Goal: Task Accomplishment & Management: Use online tool/utility

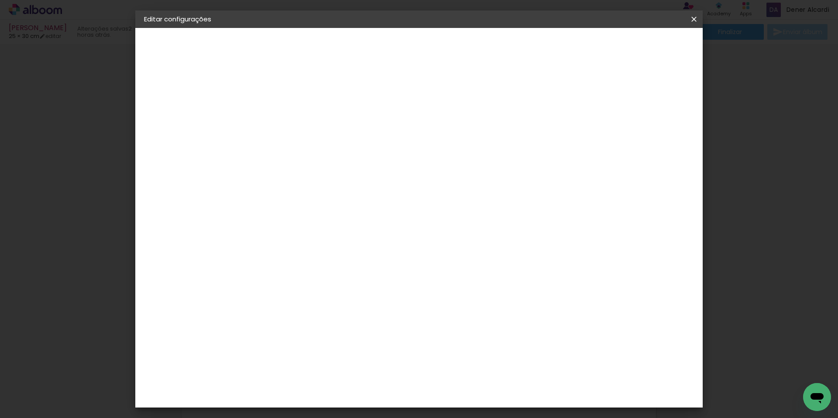
scroll to position [698, 0]
click at [0, 0] on slot "Voltar" at bounding box center [0, 0] width 0 height 0
click at [0, 0] on slot "Tamanho Livre" at bounding box center [0, 0] width 0 height 0
click at [0, 0] on slot "Avançar" at bounding box center [0, 0] width 0 height 0
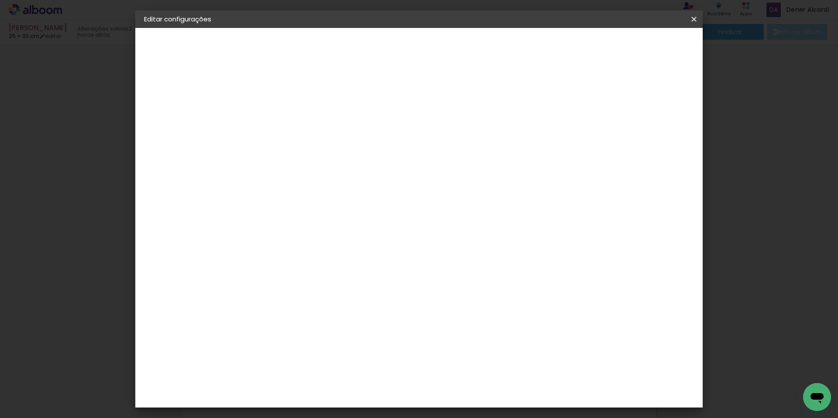
click at [639, 45] on span "Salvar configurações" at bounding box center [607, 46] width 65 height 6
click at [639, 46] on span "Salvar configurações" at bounding box center [607, 46] width 65 height 6
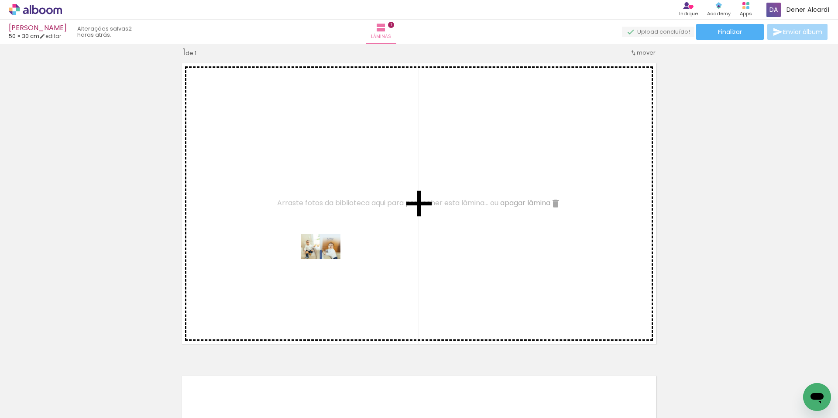
drag, startPoint x: 93, startPoint y: 390, endPoint x: 327, endPoint y: 260, distance: 268.4
click at [327, 260] on quentale-workspace at bounding box center [419, 209] width 838 height 418
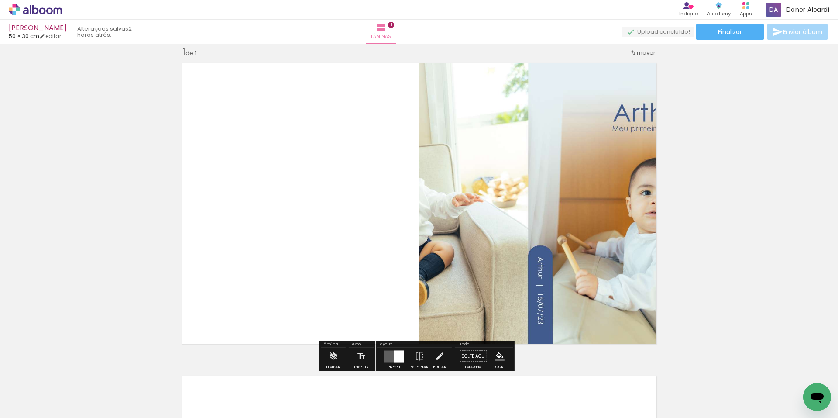
click at [390, 357] on quentale-layouter at bounding box center [394, 356] width 20 height 12
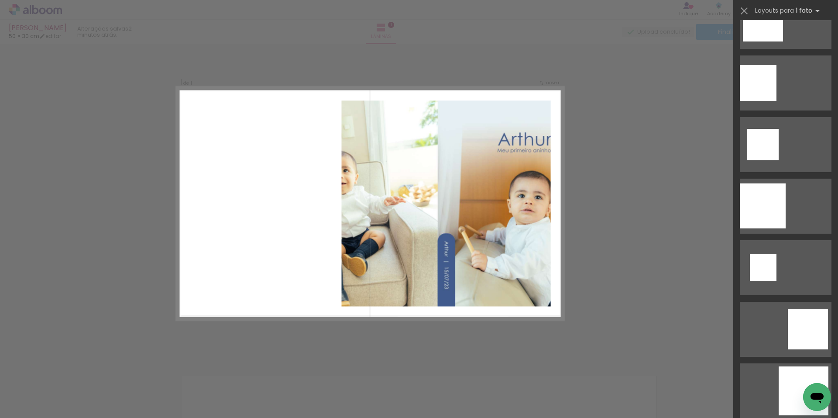
scroll to position [1702, 0]
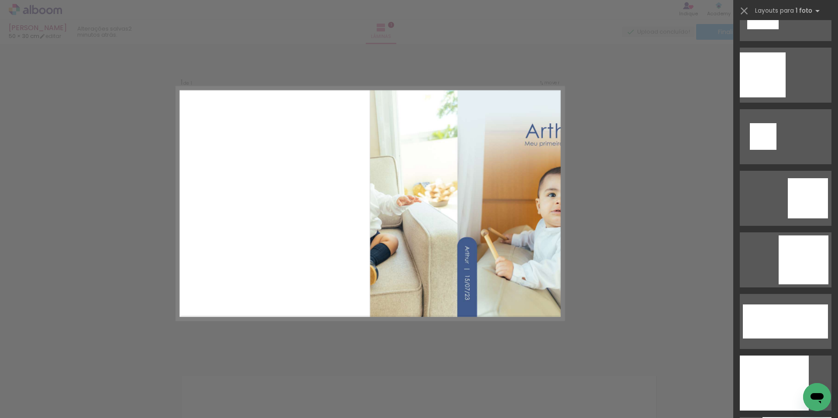
click at [612, 72] on div "Confirmar Cancelar" at bounding box center [419, 356] width 838 height 646
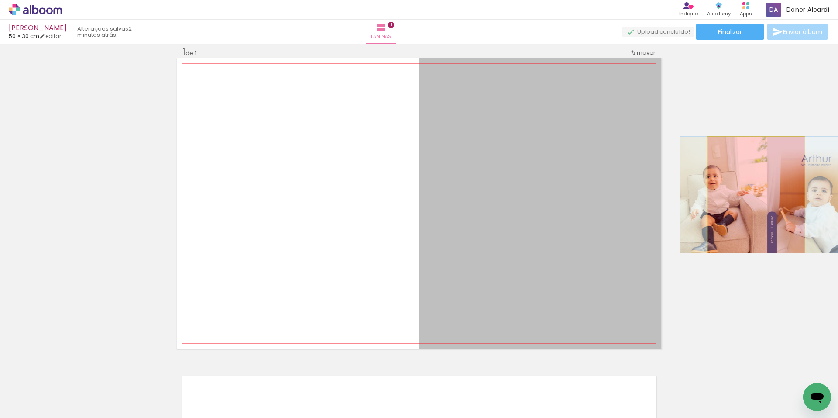
drag, startPoint x: 610, startPoint y: 185, endPoint x: 753, endPoint y: 195, distance: 143.5
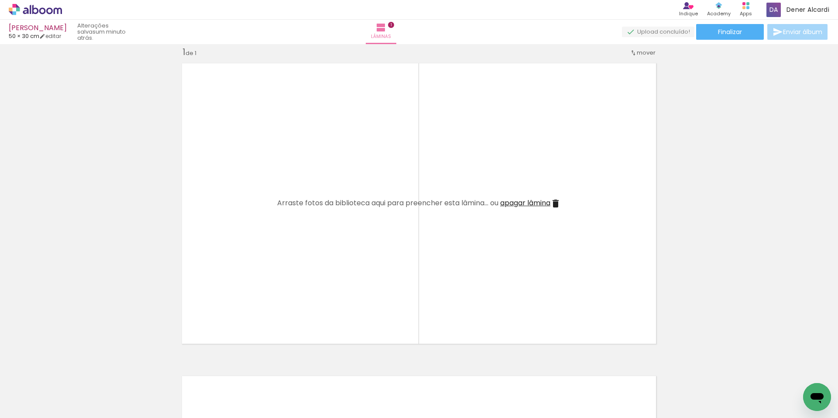
click at [13, 35] on span "50 × 30 cm" at bounding box center [24, 36] width 31 height 8
click at [55, 36] on link "editar" at bounding box center [50, 35] width 22 height 7
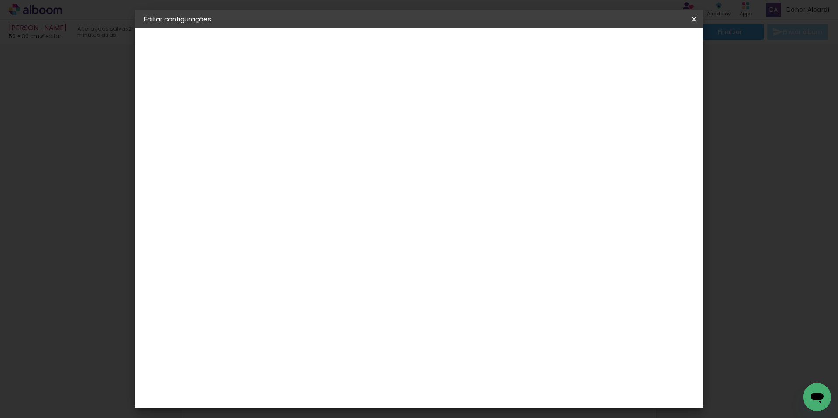
drag, startPoint x: 270, startPoint y: 263, endPoint x: 262, endPoint y: 263, distance: 7.9
click at [262, 263] on input "30" at bounding box center [259, 265] width 23 height 13
type input "25"
type paper-input "25"
click at [639, 45] on span "Salvar configurações" at bounding box center [607, 46] width 65 height 6
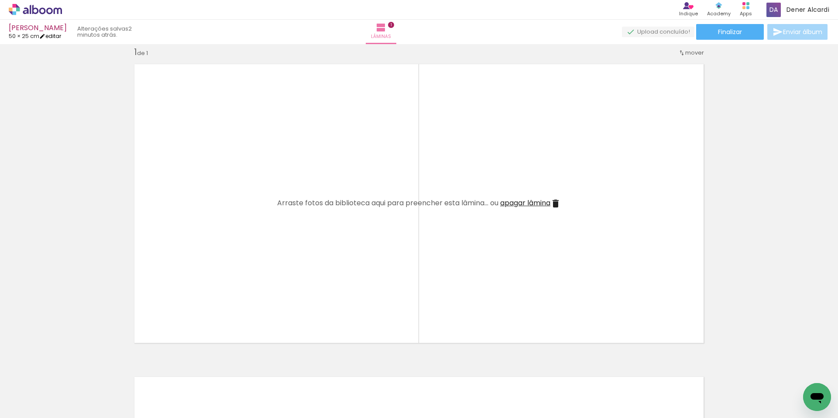
click at [45, 36] on iron-icon at bounding box center [42, 36] width 6 height 6
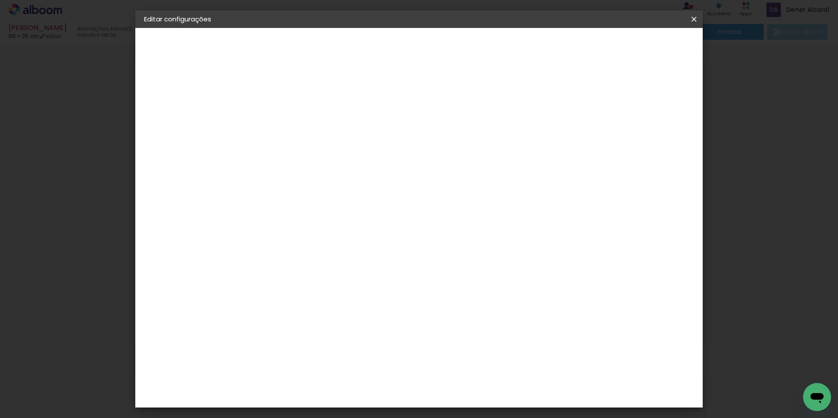
drag, startPoint x: 270, startPoint y: 247, endPoint x: 256, endPoint y: 249, distance: 13.6
click at [256, 249] on input "25" at bounding box center [259, 247] width 23 height 13
type input "30"
type paper-input "30"
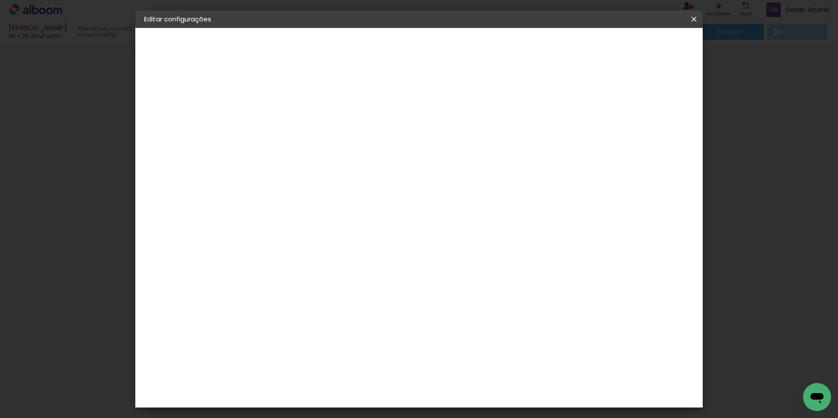
drag, startPoint x: 477, startPoint y: 361, endPoint x: 464, endPoint y: 360, distance: 13.1
click at [464, 360] on input "50" at bounding box center [467, 359] width 23 height 13
drag, startPoint x: 476, startPoint y: 393, endPoint x: 467, endPoint y: 392, distance: 9.2
click at [467, 392] on input "25" at bounding box center [467, 391] width 23 height 13
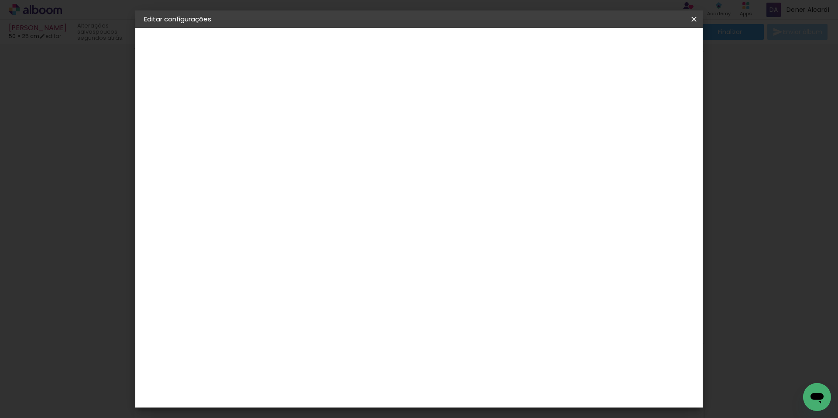
type input "25"
type paper-input "25"
drag, startPoint x: 352, startPoint y: 254, endPoint x: 338, endPoint y: 255, distance: 13.6
click at [338, 255] on input "30" at bounding box center [344, 257] width 23 height 13
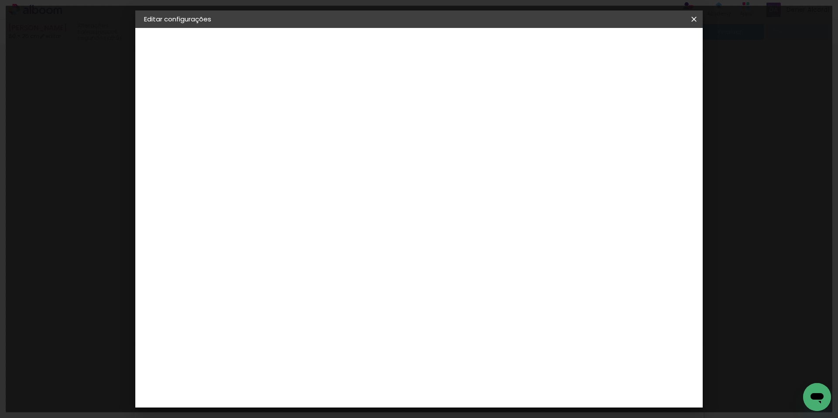
click at [353, 255] on input "30" at bounding box center [344, 257] width 23 height 13
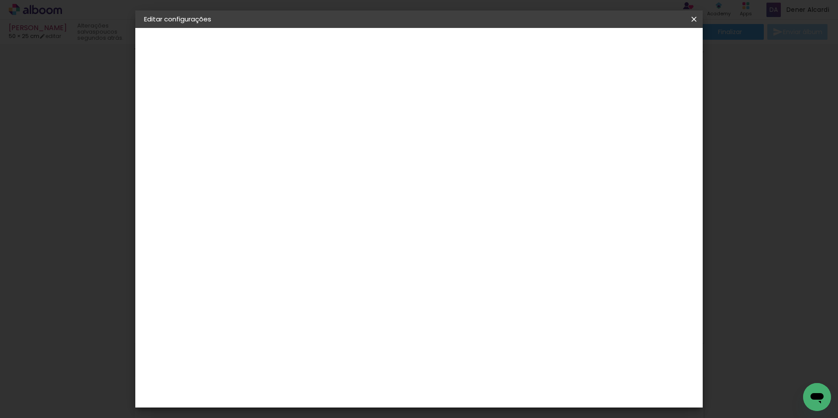
drag, startPoint x: 354, startPoint y: 255, endPoint x: 340, endPoint y: 258, distance: 14.7
click at [340, 258] on input "30" at bounding box center [344, 257] width 23 height 13
type input "25"
type paper-input "25"
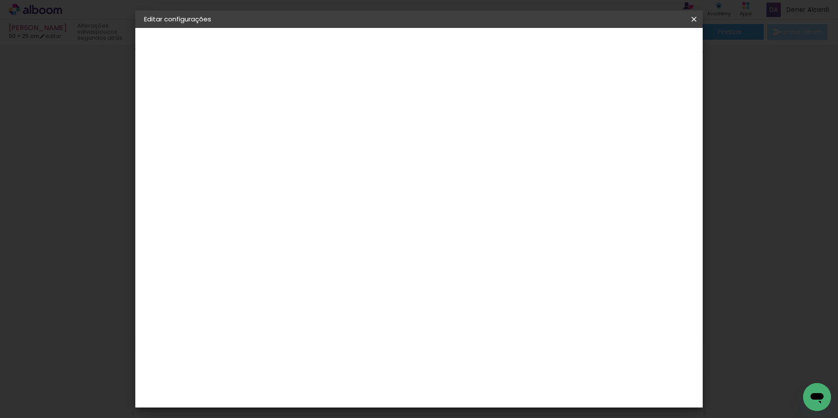
scroll to position [92, 0]
drag, startPoint x: 477, startPoint y: 400, endPoint x: 462, endPoint y: 400, distance: 14.8
click at [462, 400] on paper-input-container "25 cm" at bounding box center [472, 392] width 39 height 22
type input "50"
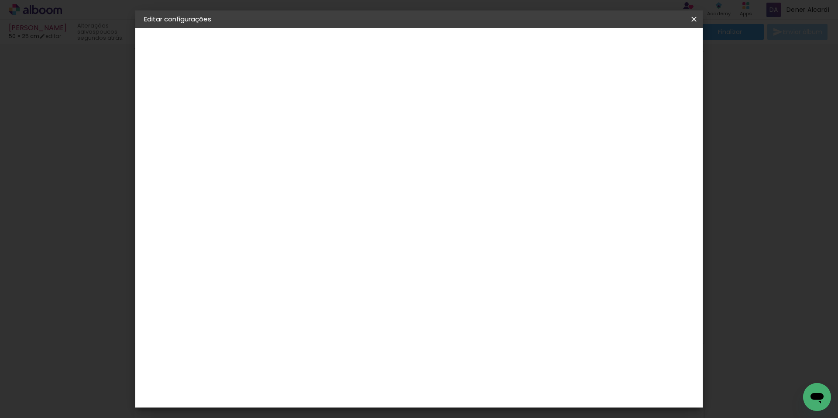
type paper-input "50"
click at [639, 49] on span "Salvar configurações" at bounding box center [607, 46] width 65 height 6
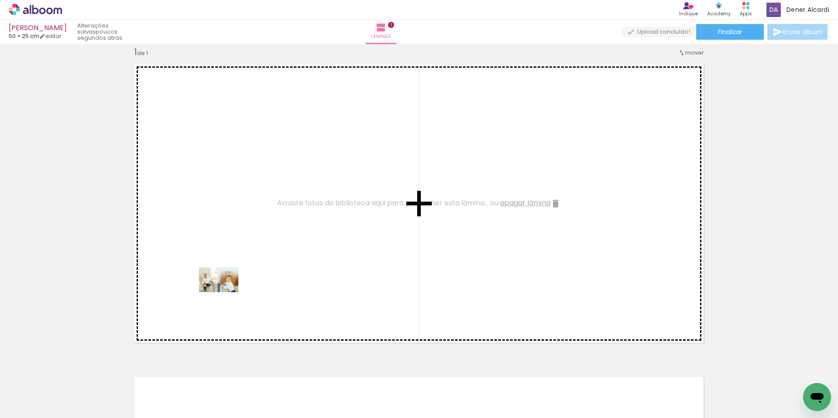
drag, startPoint x: 94, startPoint y: 395, endPoint x: 232, endPoint y: 289, distance: 173.8
click at [232, 289] on quentale-workspace at bounding box center [419, 209] width 838 height 418
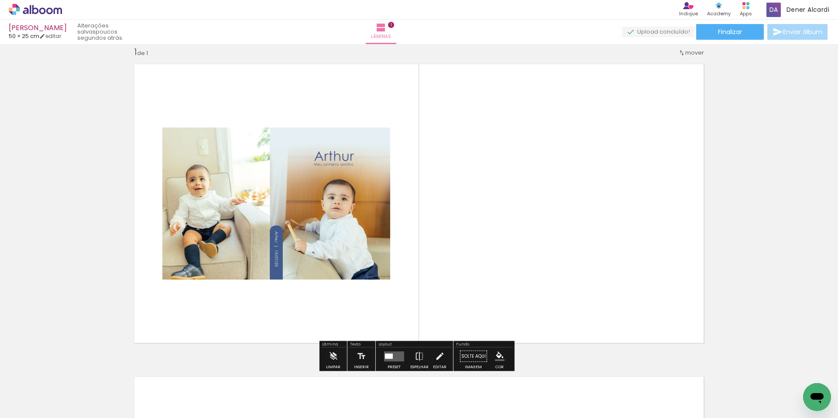
click at [395, 356] on quentale-layouter at bounding box center [394, 356] width 20 height 10
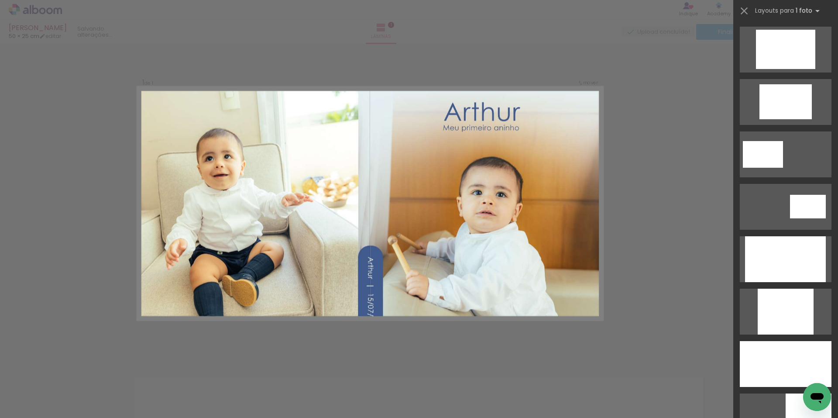
scroll to position [436, 0]
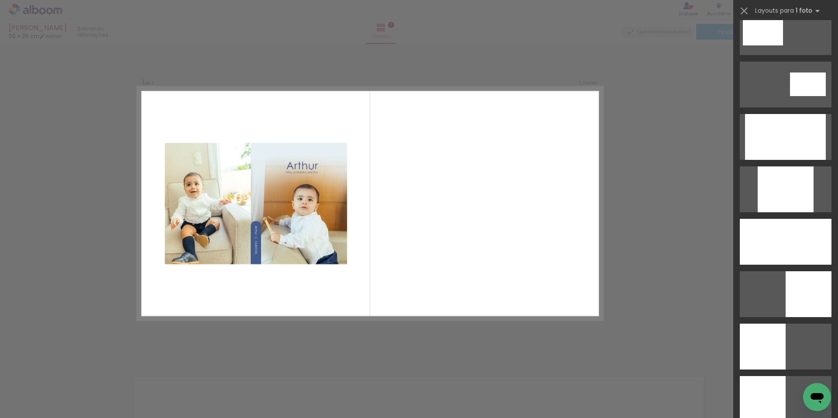
click at [687, 145] on div "Confirmar Cancelar" at bounding box center [419, 356] width 838 height 646
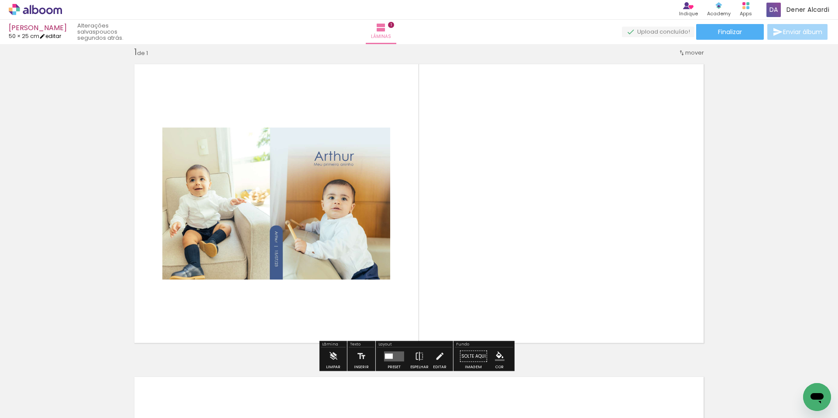
click at [57, 34] on link "editar" at bounding box center [50, 35] width 22 height 7
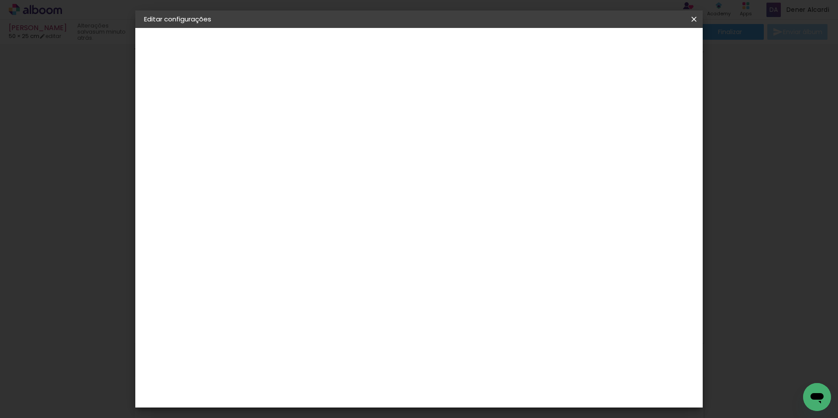
click at [385, 136] on span "25" at bounding box center [381, 136] width 15 height 13
drag, startPoint x: 270, startPoint y: 248, endPoint x: 256, endPoint y: 250, distance: 14.5
click at [256, 250] on input "25" at bounding box center [259, 247] width 23 height 13
type input "30"
type paper-input "30"
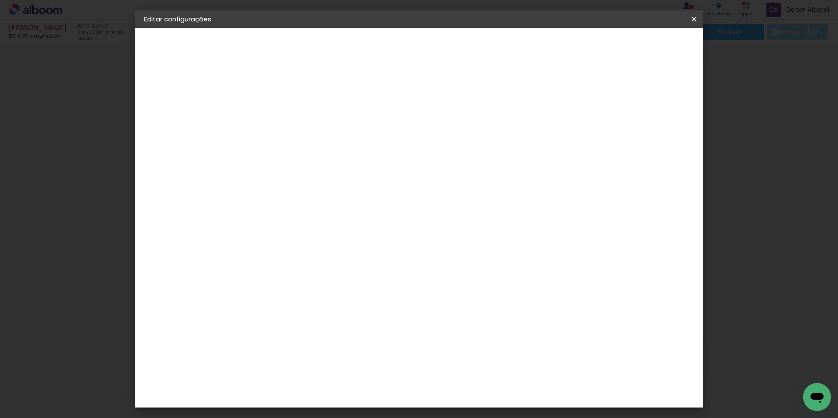
scroll to position [89, 0]
drag, startPoint x: 477, startPoint y: 398, endPoint x: 462, endPoint y: 399, distance: 15.4
click at [462, 399] on paper-input-container "50 cm" at bounding box center [472, 392] width 39 height 22
type input "25"
type paper-input "25"
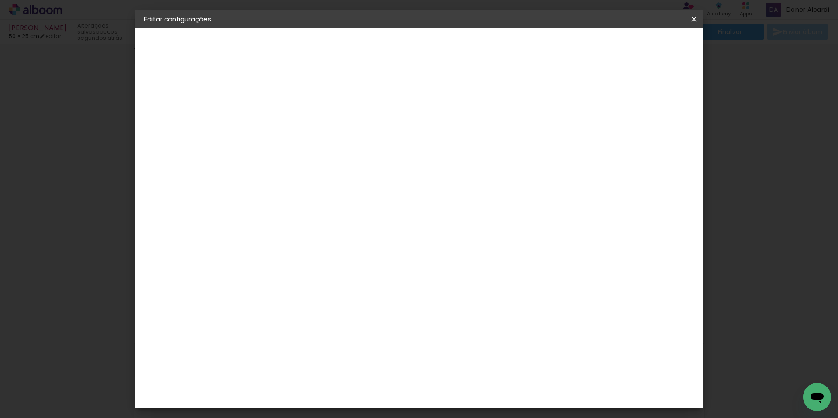
click at [470, 49] on span "Salvar configurações" at bounding box center [448, 49] width 45 height 12
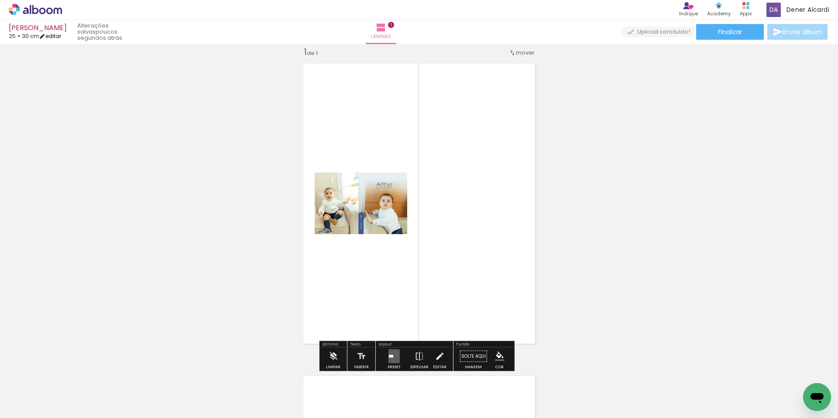
click at [45, 34] on iron-icon at bounding box center [42, 36] width 6 height 6
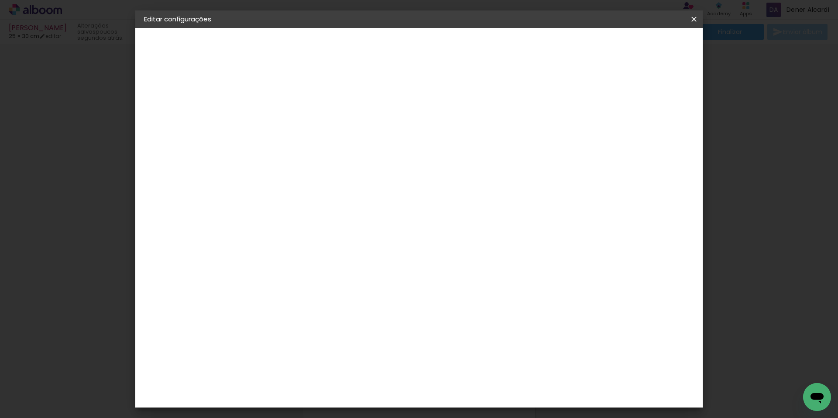
scroll to position [92, 0]
drag, startPoint x: 477, startPoint y: 401, endPoint x: 471, endPoint y: 402, distance: 6.6
click at [471, 402] on paper-input-container "25 cm" at bounding box center [472, 392] width 39 height 22
type input "2"
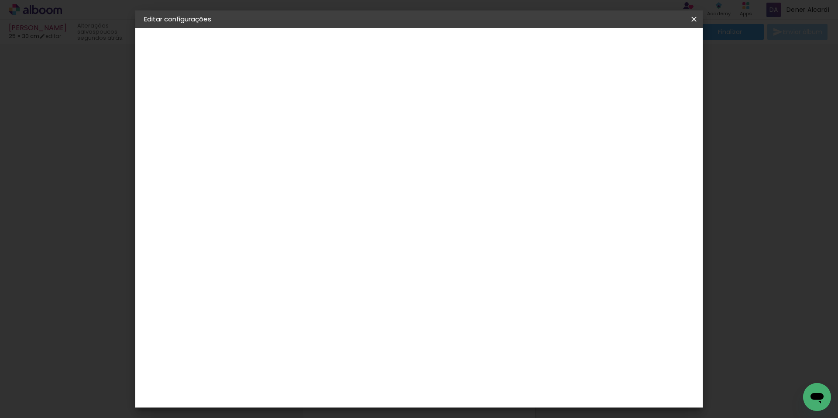
type input "50"
type paper-input "50"
click at [639, 45] on span "Salvar configurações" at bounding box center [607, 46] width 65 height 6
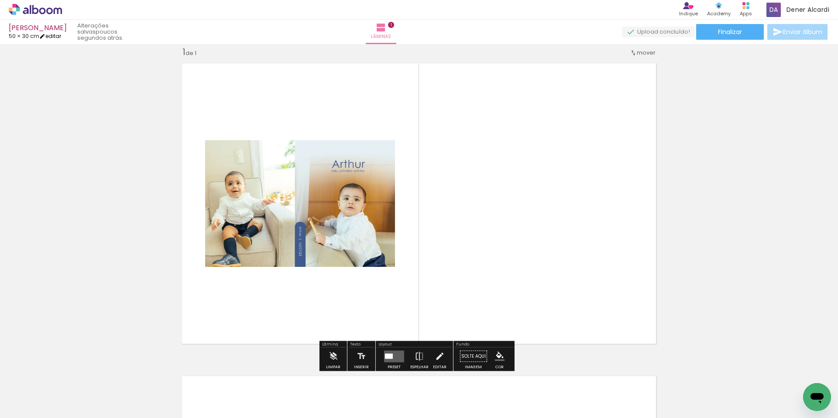
click at [60, 37] on link "editar" at bounding box center [50, 35] width 22 height 7
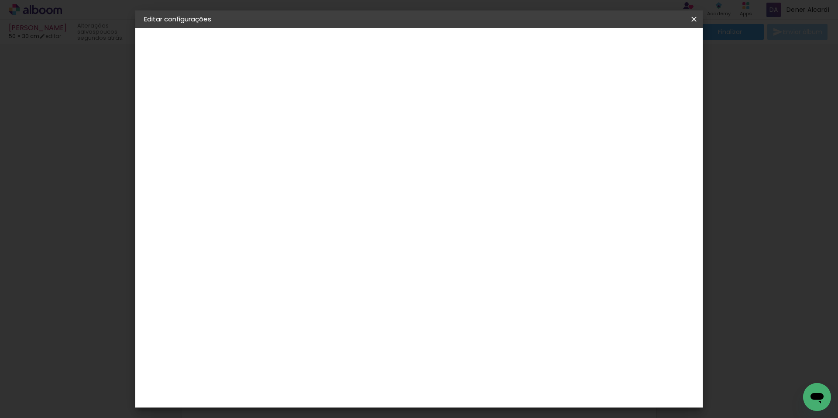
click at [596, 99] on div at bounding box center [592, 100] width 8 height 8
type paper-checkbox "on"
click at [640, 40] on paper-button "Salvar configurações" at bounding box center [607, 46] width 82 height 15
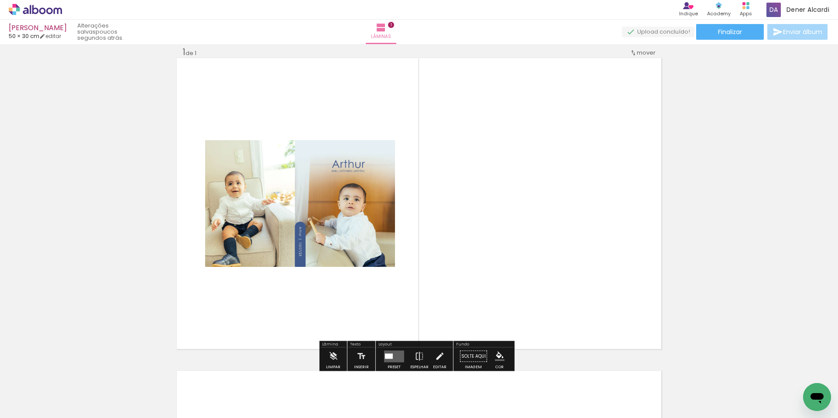
click at [392, 357] on quentale-layouter at bounding box center [394, 356] width 20 height 12
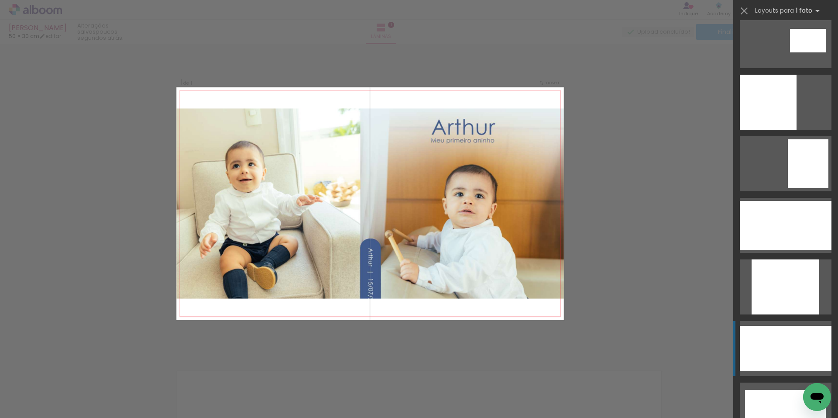
scroll to position [839, 0]
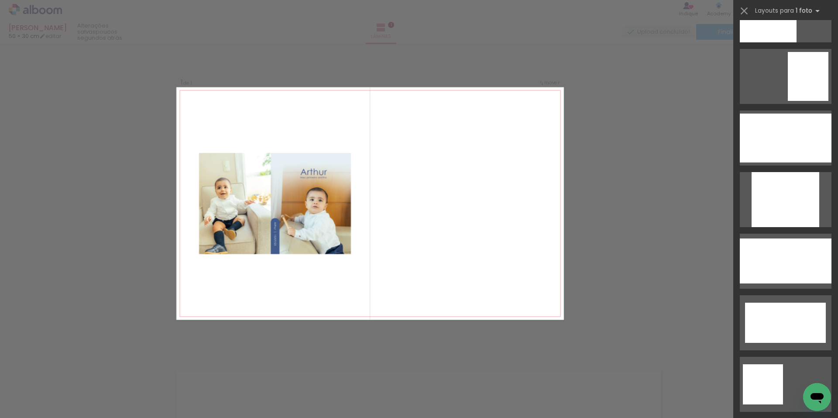
click at [708, 141] on div "Confirmar Cancelar" at bounding box center [419, 356] width 838 height 646
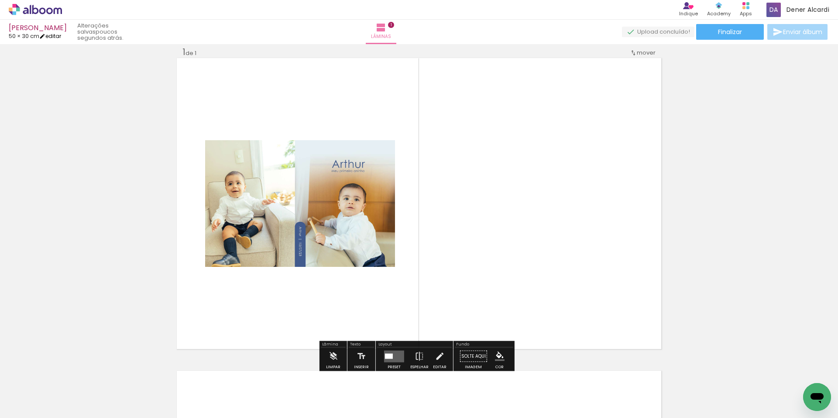
click at [58, 37] on link "editar" at bounding box center [50, 35] width 22 height 7
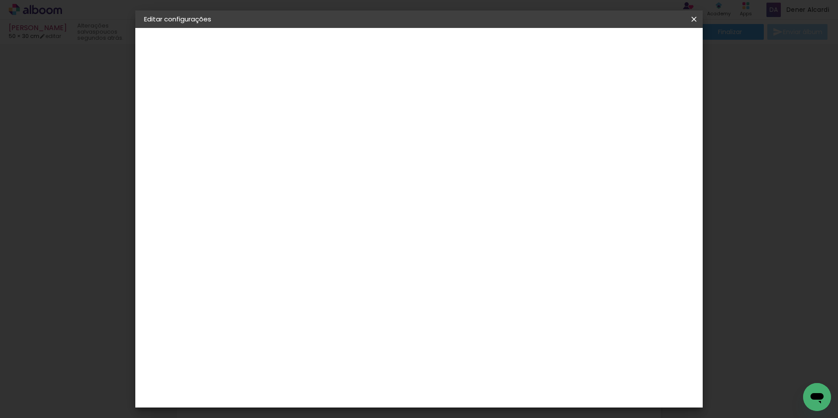
scroll to position [82, 0]
drag, startPoint x: 268, startPoint y: 180, endPoint x: 251, endPoint y: 180, distance: 16.6
click at [251, 180] on input "30" at bounding box center [259, 182] width 23 height 13
type input "25"
type paper-input "25"
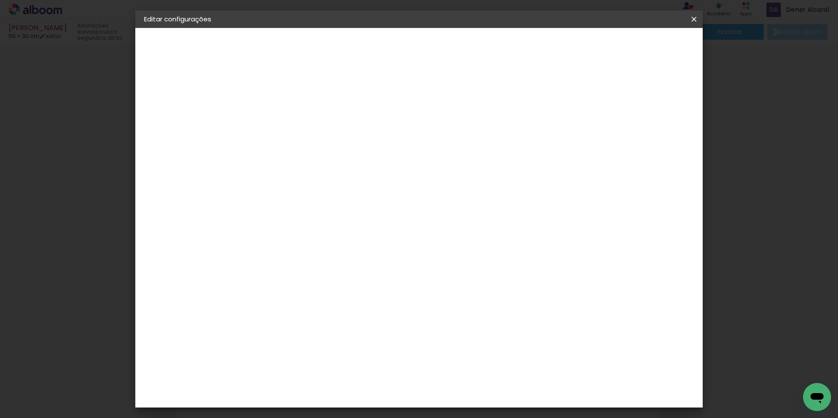
click at [628, 46] on span "Salvar configurações" at bounding box center [607, 46] width 65 height 6
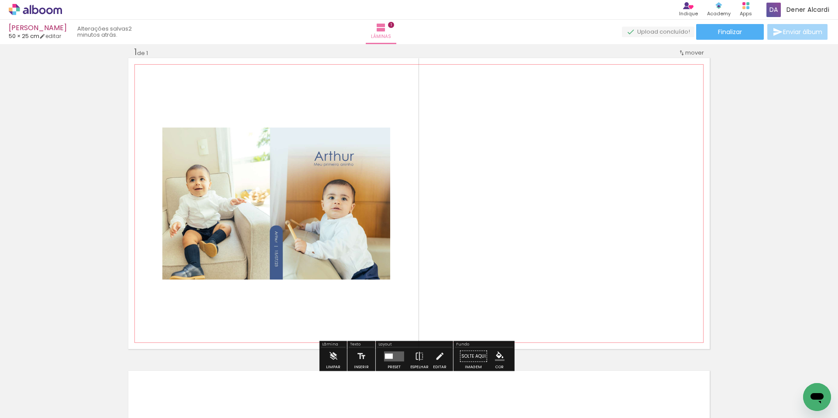
click at [287, 207] on quentale-photo at bounding box center [276, 203] width 228 height 152
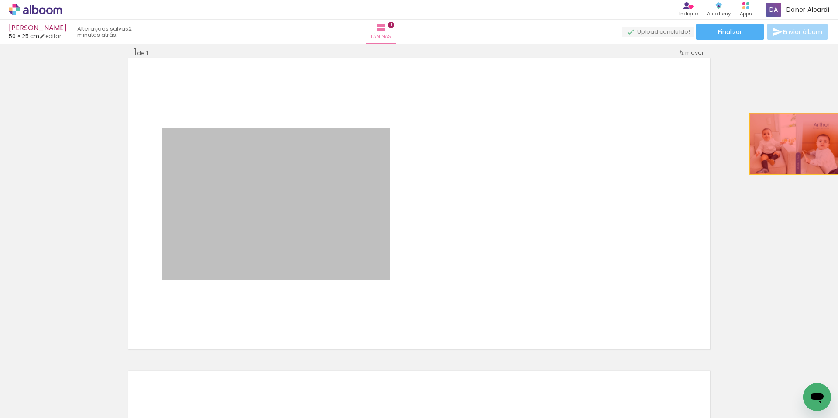
drag, startPoint x: 287, startPoint y: 207, endPoint x: 793, endPoint y: 142, distance: 509.6
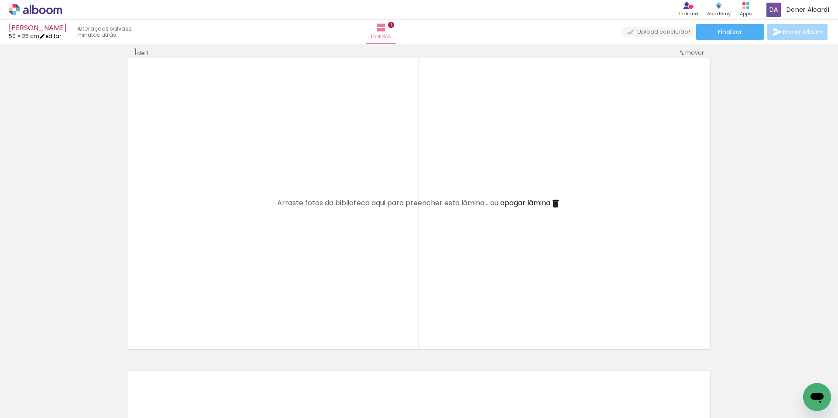
click at [59, 34] on link "editar" at bounding box center [50, 35] width 22 height 7
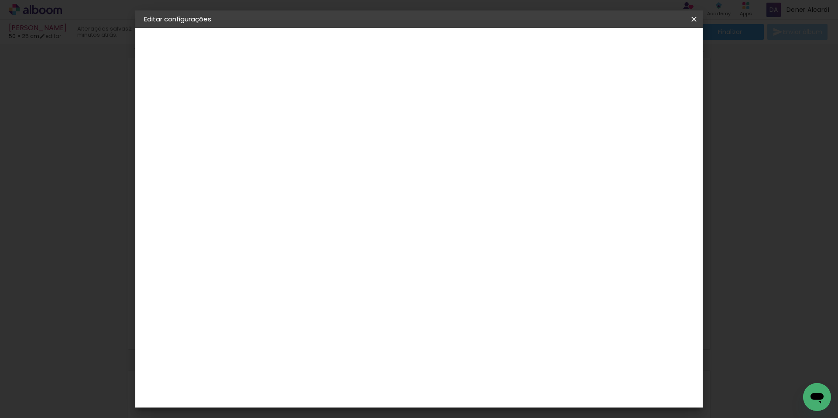
scroll to position [82, 0]
drag, startPoint x: 268, startPoint y: 247, endPoint x: 258, endPoint y: 248, distance: 10.1
click at [258, 248] on input "25" at bounding box center [259, 247] width 23 height 13
type input "30"
type paper-input "30"
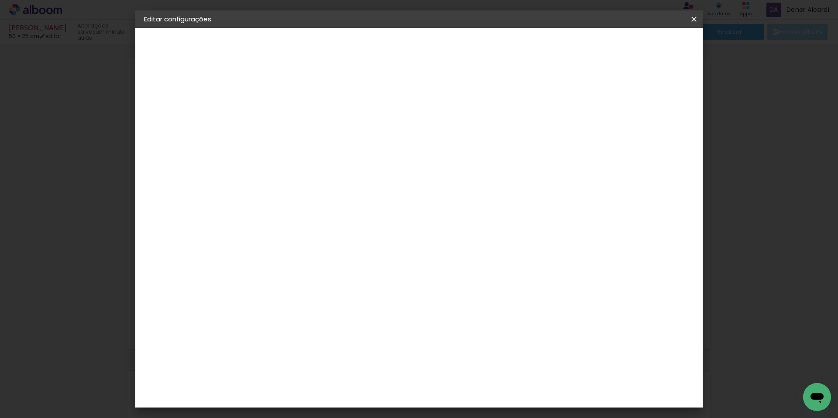
click at [639, 49] on span "Salvar configurações" at bounding box center [607, 46] width 65 height 6
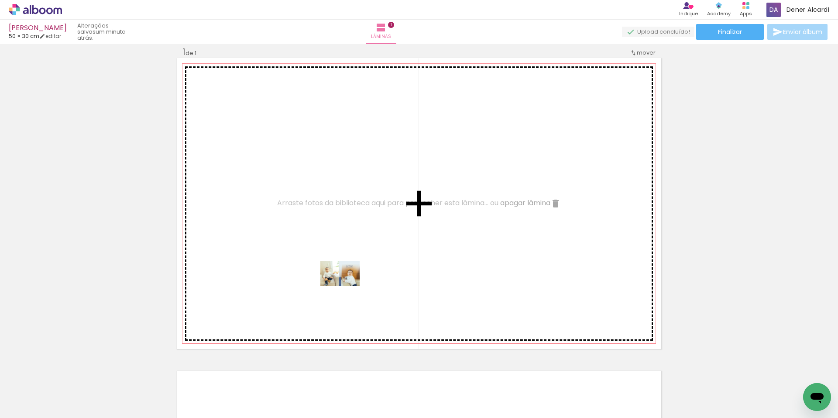
drag, startPoint x: 96, startPoint y: 391, endPoint x: 347, endPoint y: 287, distance: 271.2
click at [347, 287] on quentale-workspace at bounding box center [419, 209] width 838 height 418
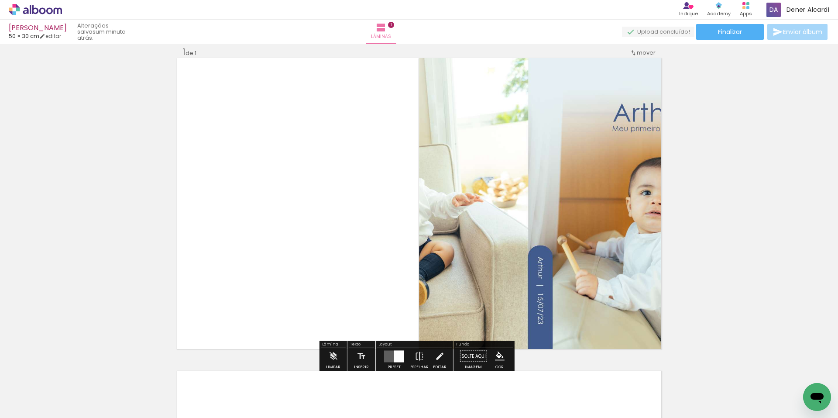
click at [400, 359] on div at bounding box center [399, 356] width 10 height 12
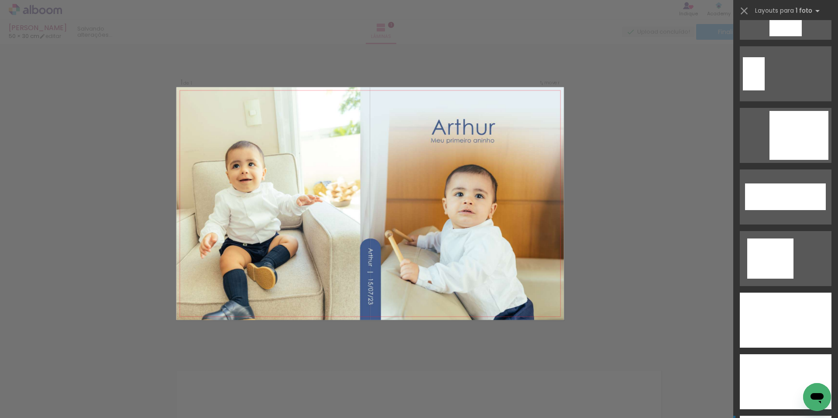
scroll to position [2924, 0]
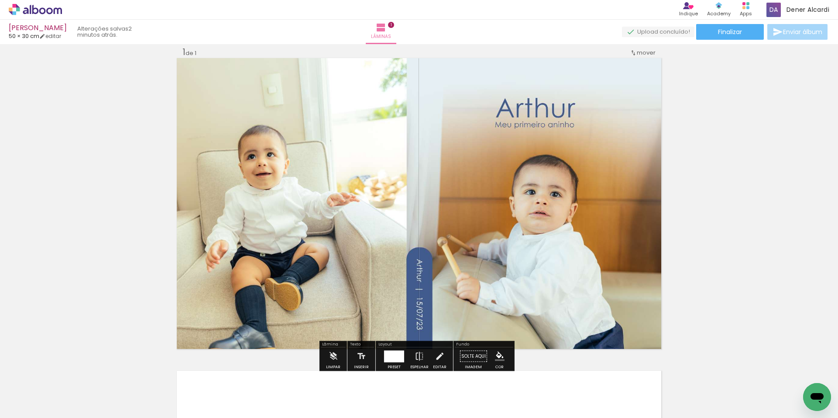
click at [789, 196] on div "Inserir lâmina 1 de 1" at bounding box center [419, 348] width 838 height 625
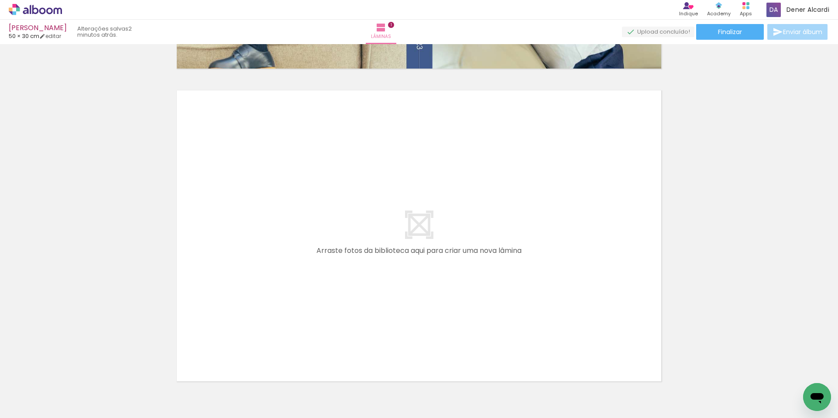
scroll to position [317, 0]
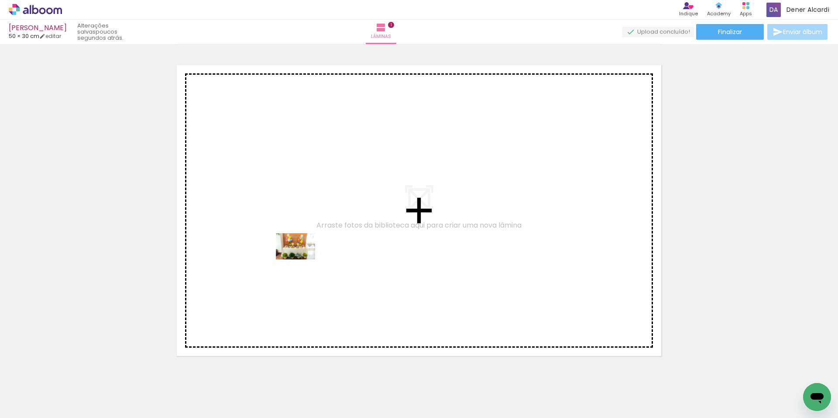
drag, startPoint x: 143, startPoint y: 390, endPoint x: 302, endPoint y: 259, distance: 205.6
click at [302, 259] on quentale-workspace at bounding box center [419, 209] width 838 height 418
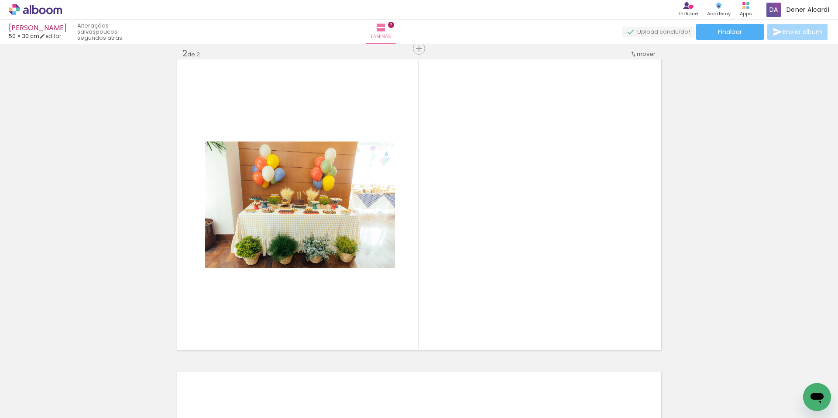
scroll to position [324, 0]
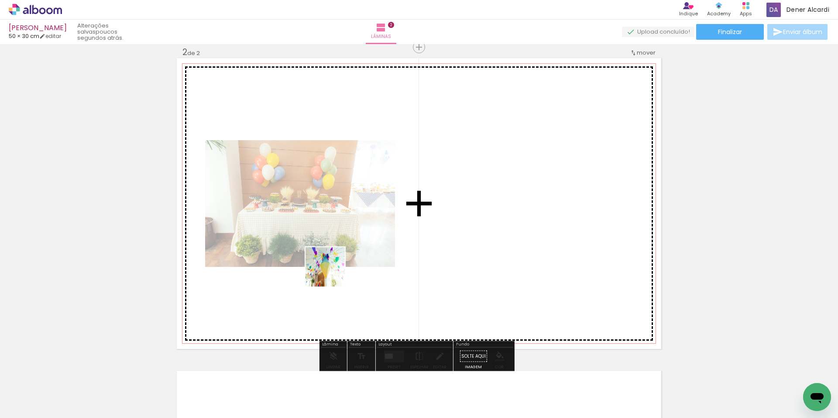
drag, startPoint x: 294, startPoint y: 297, endPoint x: 332, endPoint y: 273, distance: 44.6
click at [332, 273] on quentale-workspace at bounding box center [419, 209] width 838 height 418
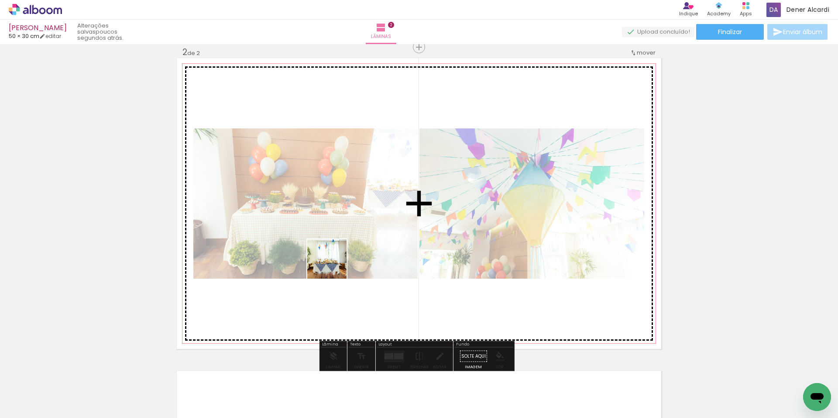
drag, startPoint x: 262, startPoint y: 364, endPoint x: 336, endPoint y: 262, distance: 125.3
click at [336, 262] on quentale-workspace at bounding box center [419, 209] width 838 height 418
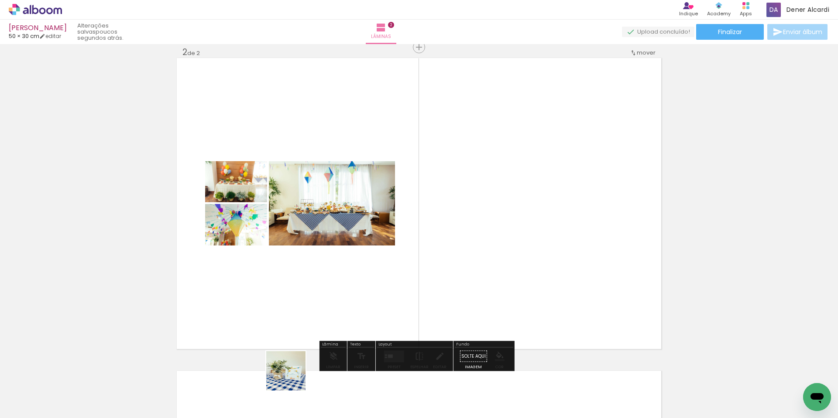
drag, startPoint x: 292, startPoint y: 377, endPoint x: 359, endPoint y: 336, distance: 78.4
click at [358, 259] on quentale-workspace at bounding box center [419, 209] width 838 height 418
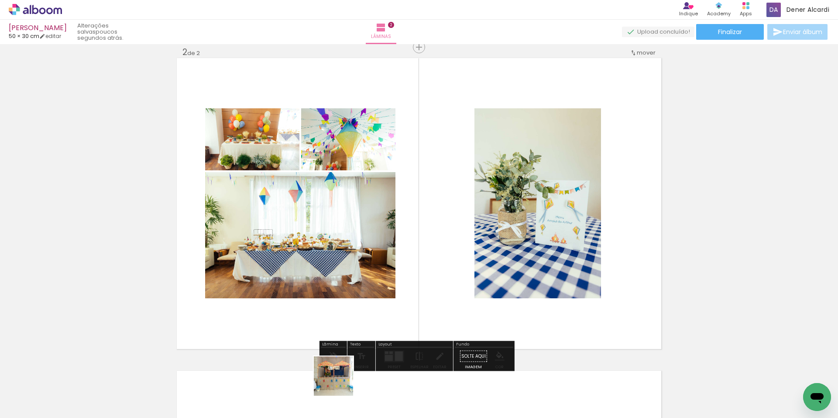
drag, startPoint x: 337, startPoint y: 386, endPoint x: 390, endPoint y: 345, distance: 67.2
click at [398, 264] on quentale-workspace at bounding box center [419, 209] width 838 height 418
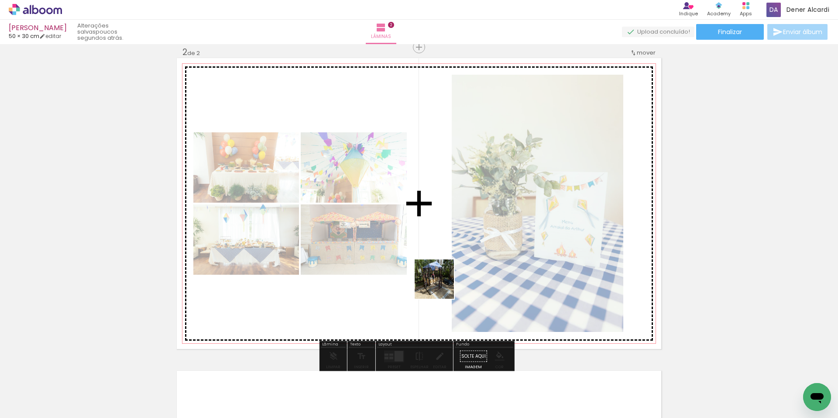
drag, startPoint x: 434, startPoint y: 303, endPoint x: 445, endPoint y: 362, distance: 59.9
click at [446, 269] on quentale-workspace at bounding box center [419, 209] width 838 height 418
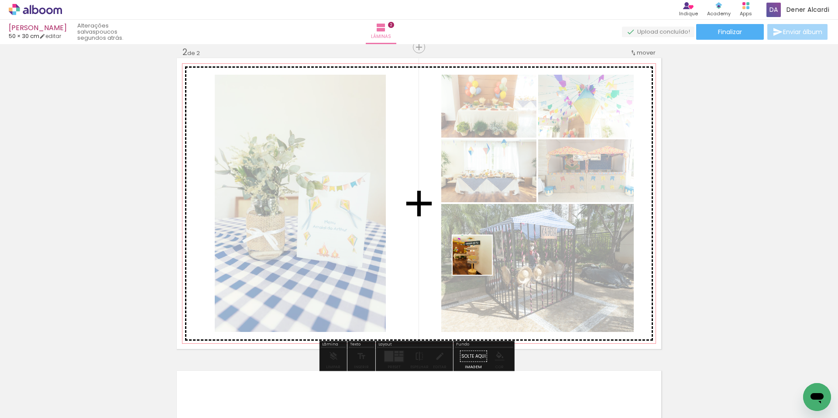
drag, startPoint x: 471, startPoint y: 292, endPoint x: 501, endPoint y: 250, distance: 52.0
click at [481, 251] on quentale-workspace at bounding box center [419, 209] width 838 height 418
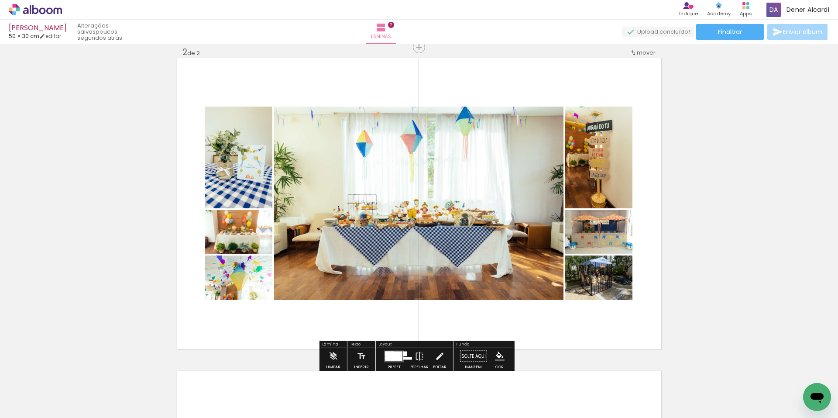
click at [396, 356] on div at bounding box center [393, 356] width 17 height 10
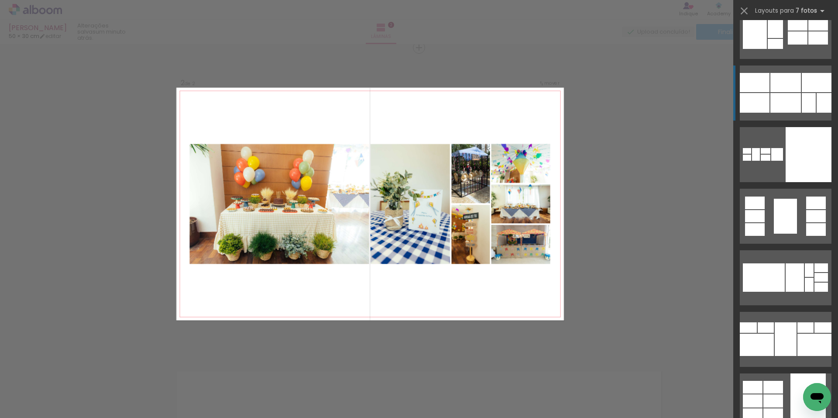
scroll to position [960, 0]
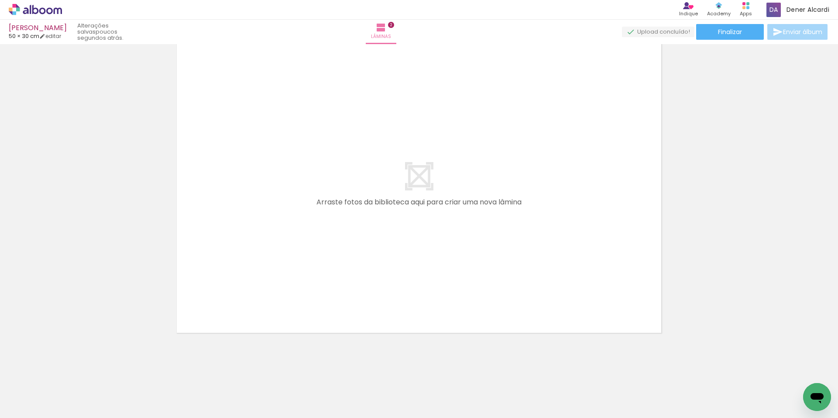
scroll to position [0, 296]
drag, startPoint x: 212, startPoint y: 357, endPoint x: 264, endPoint y: 278, distance: 93.9
click at [264, 278] on quentale-workspace at bounding box center [419, 209] width 838 height 418
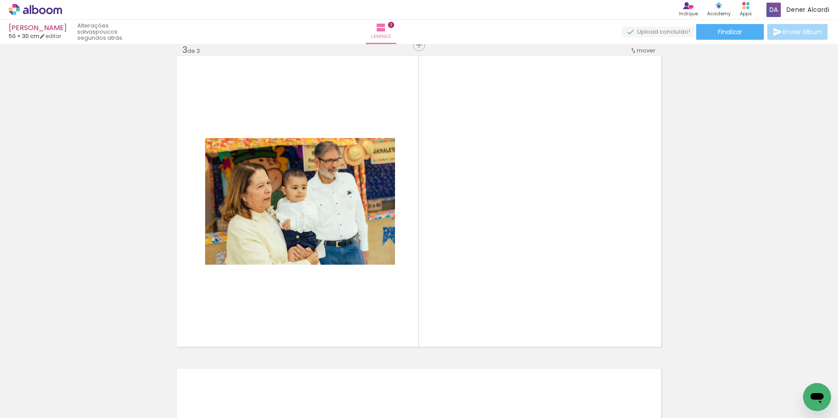
scroll to position [636, 0]
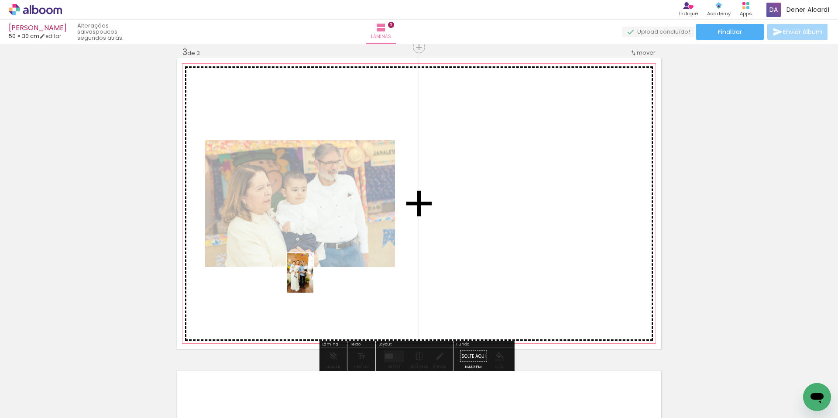
drag, startPoint x: 246, startPoint y: 379, endPoint x: 313, endPoint y: 279, distance: 120.1
click at [313, 279] on quentale-workspace at bounding box center [419, 209] width 838 height 418
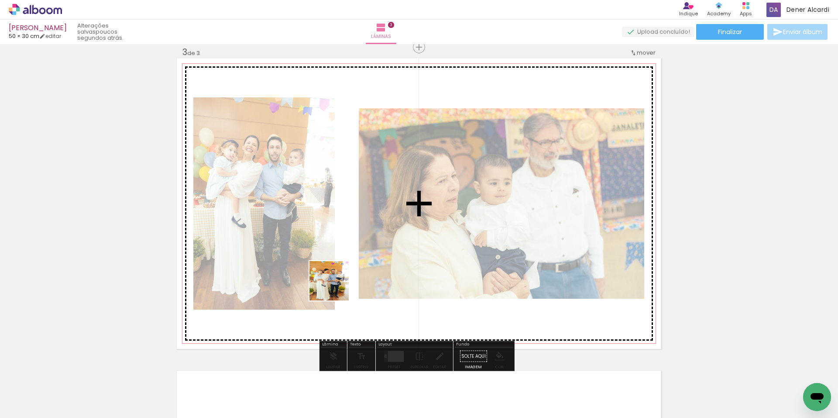
drag, startPoint x: 333, startPoint y: 293, endPoint x: 336, endPoint y: 287, distance: 6.2
click at [336, 287] on quentale-workspace at bounding box center [419, 209] width 838 height 418
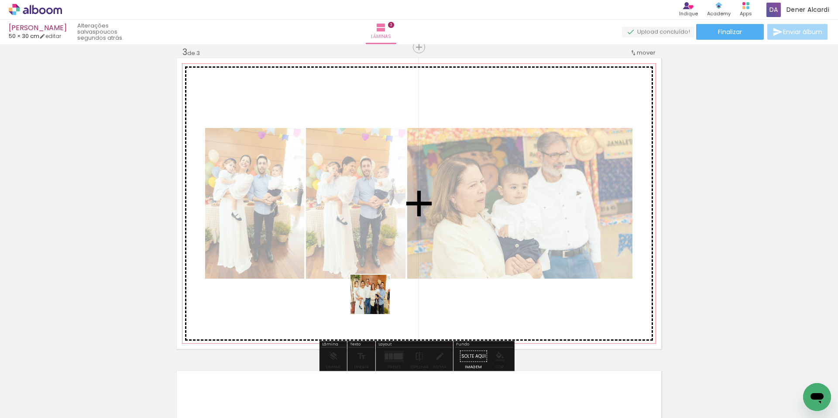
drag, startPoint x: 346, startPoint y: 386, endPoint x: 535, endPoint y: 303, distance: 206.8
click at [377, 300] on quentale-workspace at bounding box center [419, 209] width 838 height 418
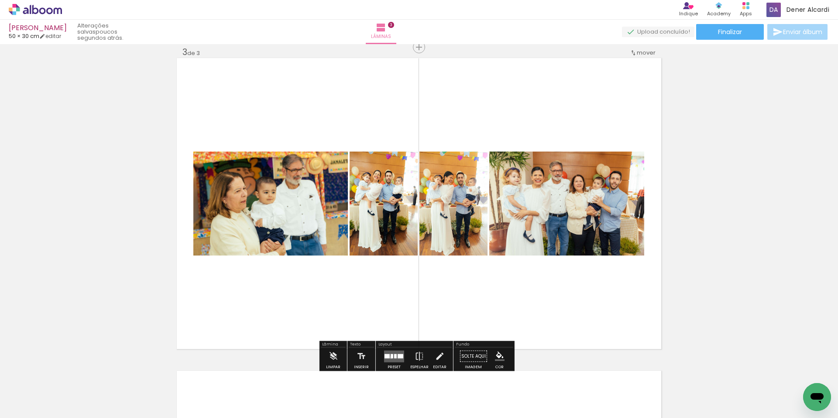
click at [391, 357] on div at bounding box center [392, 356] width 3 height 4
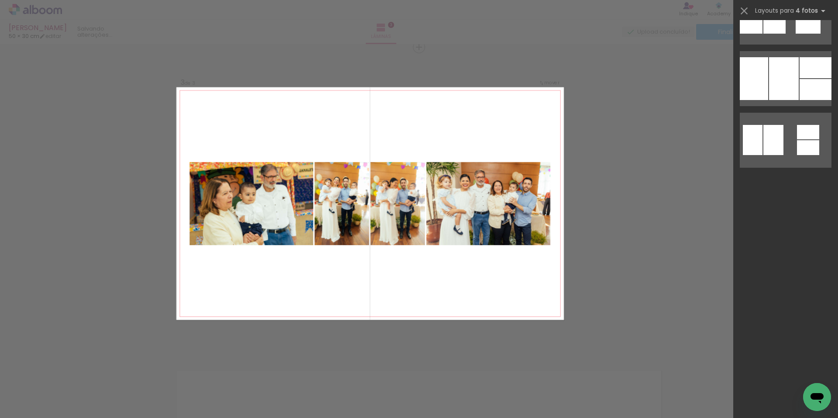
scroll to position [0, 0]
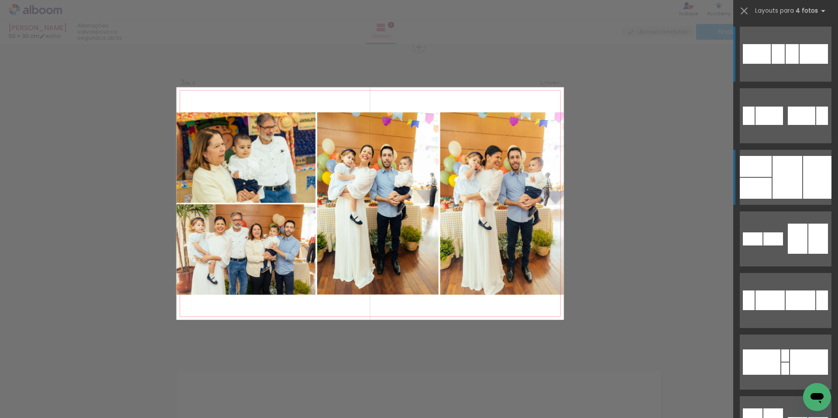
click at [773, 176] on div at bounding box center [788, 177] width 30 height 43
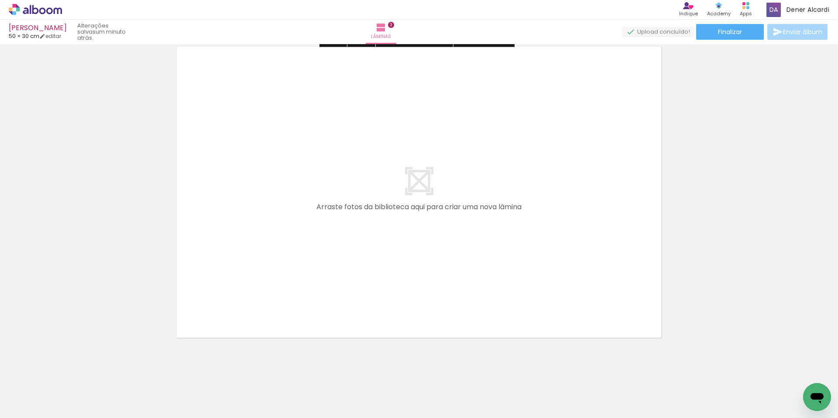
scroll to position [965, 0]
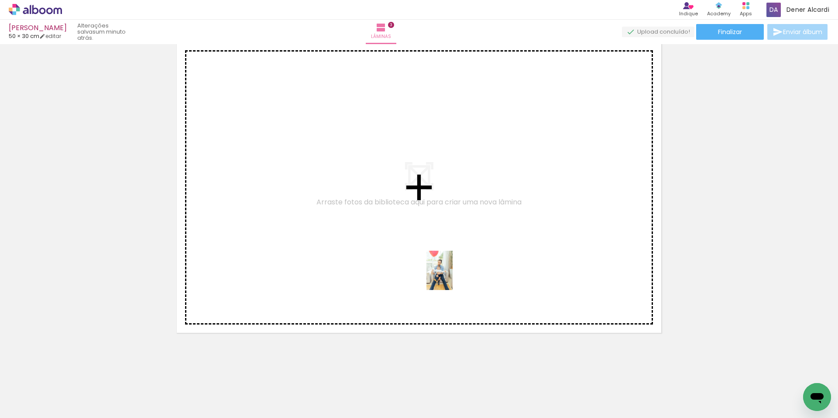
drag, startPoint x: 434, startPoint y: 379, endPoint x: 453, endPoint y: 277, distance: 104.3
click at [453, 277] on quentale-workspace at bounding box center [419, 209] width 838 height 418
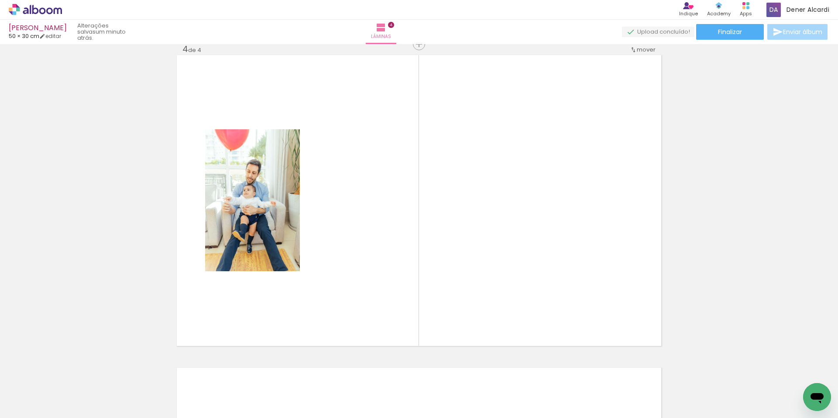
scroll to position [949, 0]
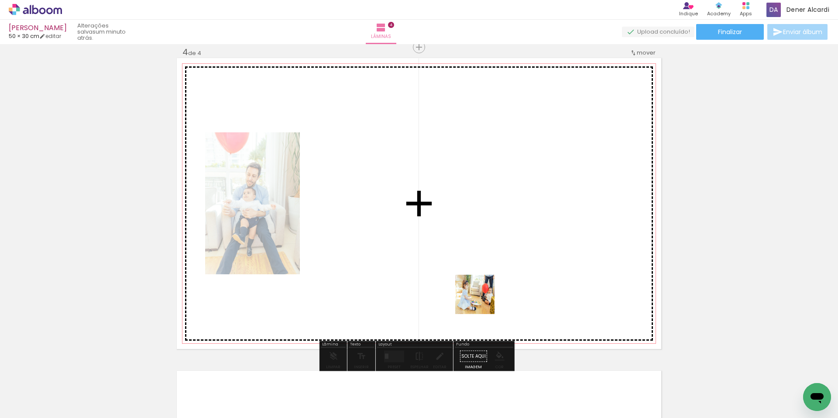
drag, startPoint x: 481, startPoint y: 356, endPoint x: 481, endPoint y: 279, distance: 76.8
click at [481, 279] on quentale-workspace at bounding box center [419, 209] width 838 height 418
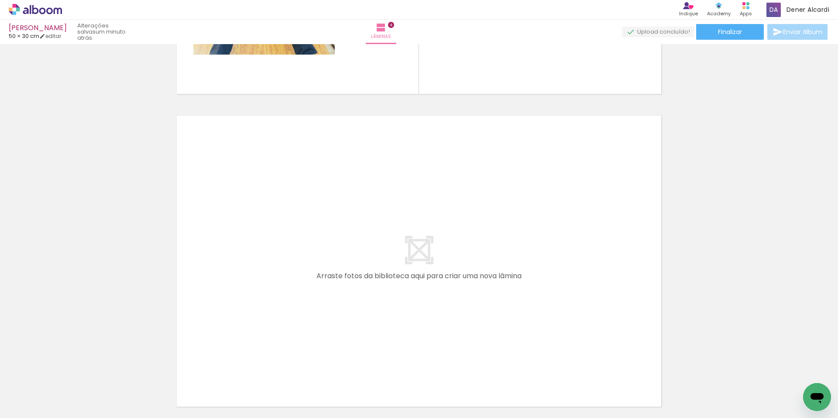
scroll to position [1036, 0]
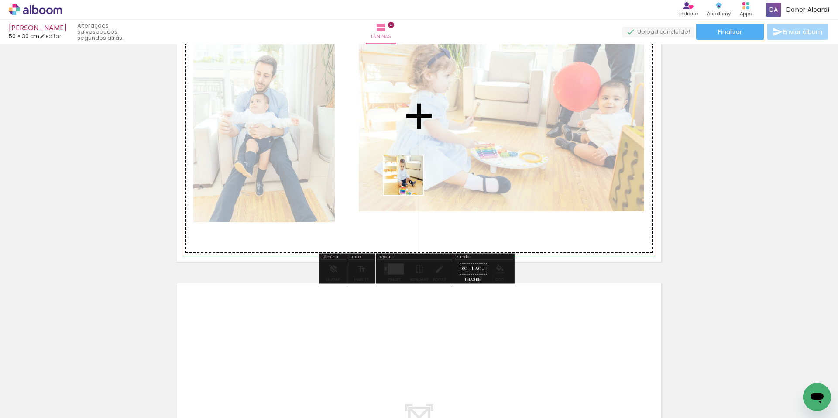
drag, startPoint x: 280, startPoint y: 393, endPoint x: 468, endPoint y: 248, distance: 237.1
click at [410, 181] on quentale-workspace at bounding box center [419, 209] width 838 height 418
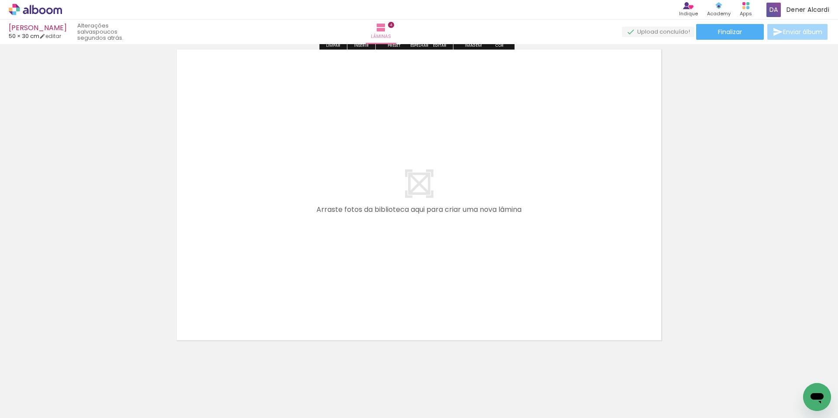
scroll to position [1278, 0]
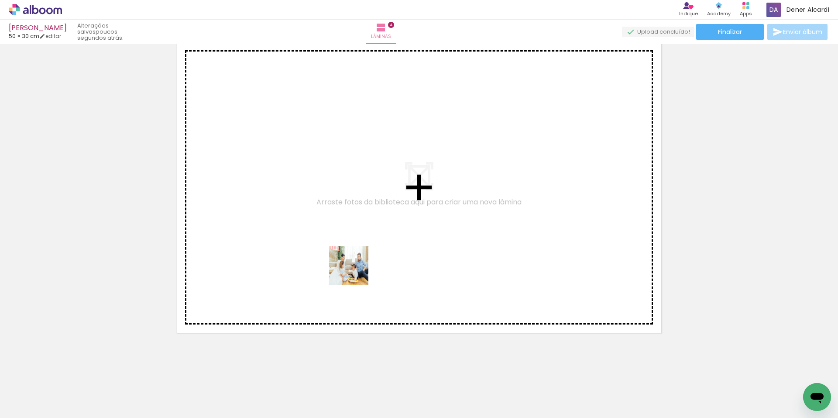
drag, startPoint x: 330, startPoint y: 387, endPoint x: 355, endPoint y: 272, distance: 118.1
click at [355, 272] on quentale-workspace at bounding box center [419, 209] width 838 height 418
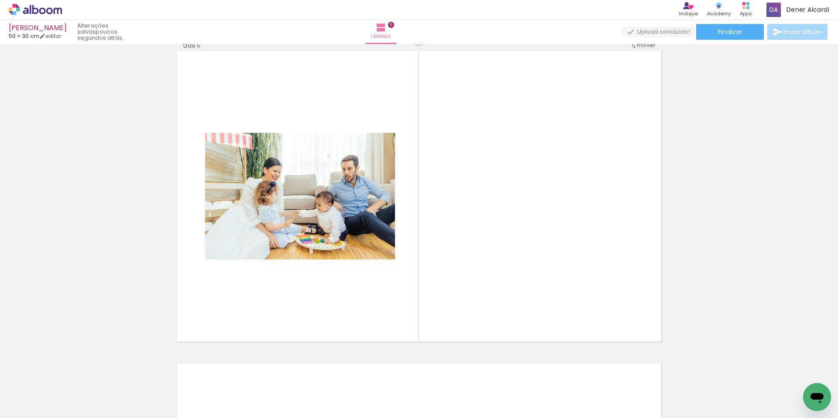
scroll to position [1261, 0]
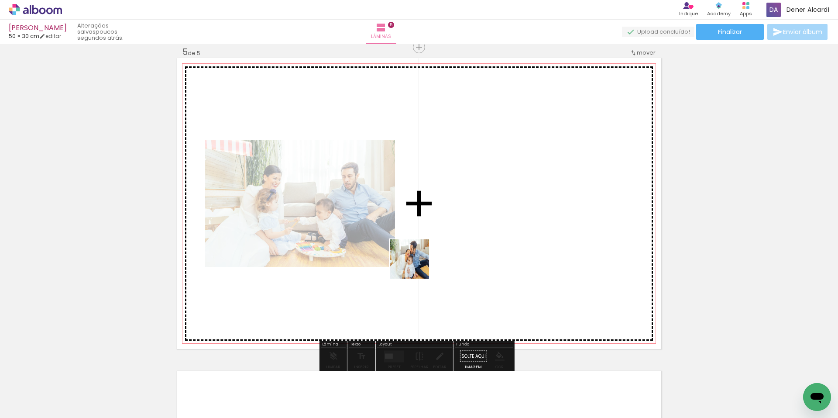
drag, startPoint x: 395, startPoint y: 332, endPoint x: 416, endPoint y: 264, distance: 70.8
click at [416, 264] on quentale-workspace at bounding box center [419, 209] width 838 height 418
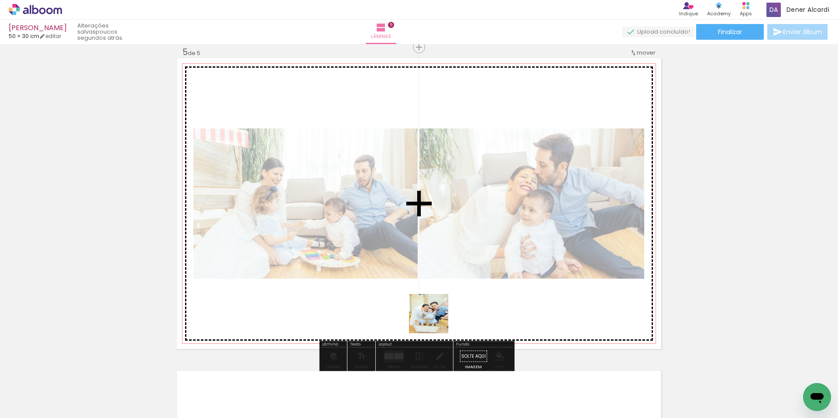
drag, startPoint x: 418, startPoint y: 394, endPoint x: 446, endPoint y: 287, distance: 110.2
click at [446, 287] on quentale-workspace at bounding box center [419, 209] width 838 height 418
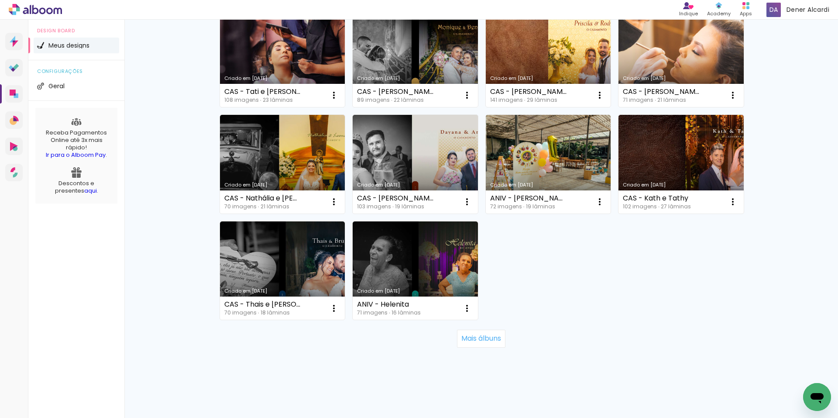
scroll to position [530, 0]
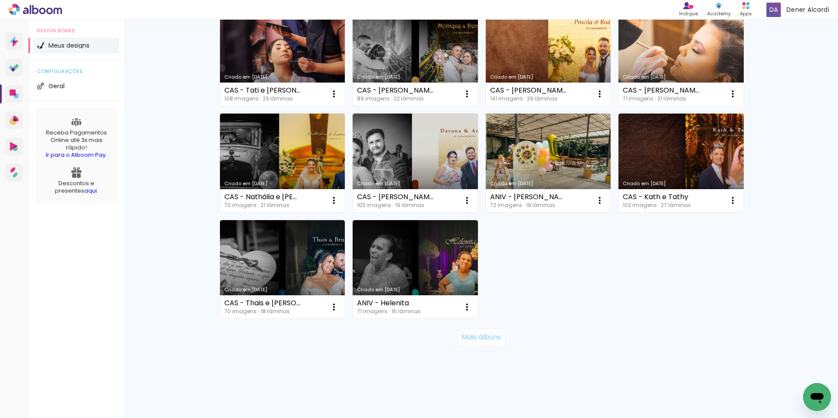
click at [0, 0] on slot "Mais álbuns" at bounding box center [0, 0] width 0 height 0
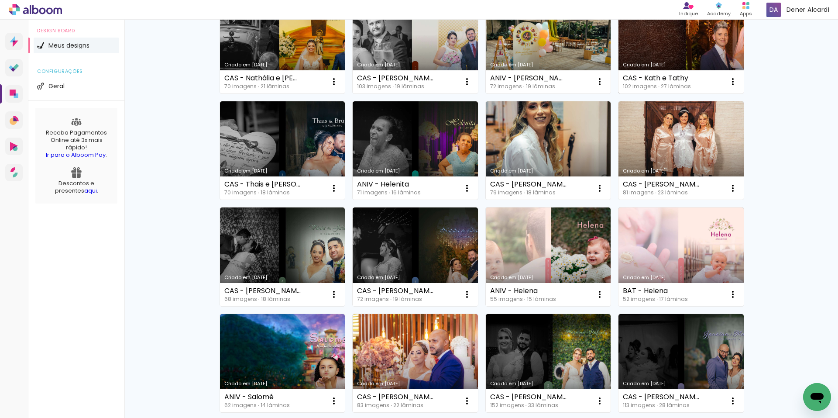
scroll to position [661, 0]
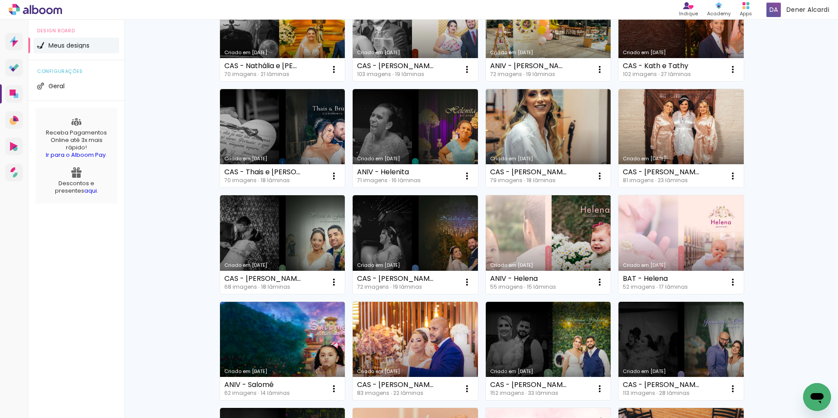
click at [557, 227] on link "Criado em 05/04/23" at bounding box center [548, 244] width 125 height 99
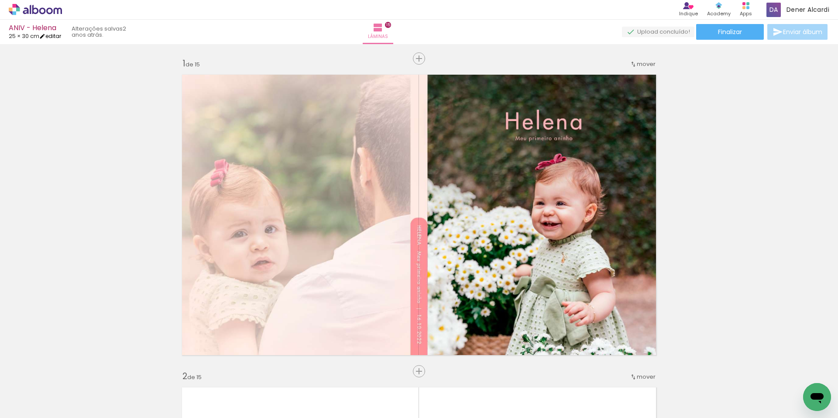
click at [56, 38] on link "editar" at bounding box center [50, 35] width 22 height 7
type input "30"
type input "50"
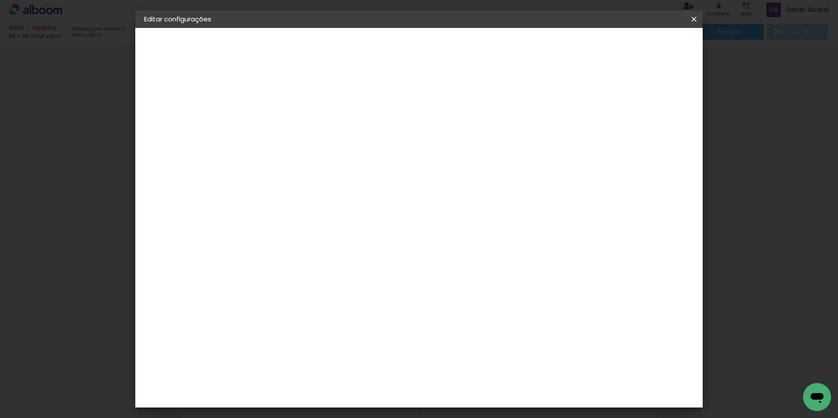
click at [694, 17] on iron-icon at bounding box center [694, 19] width 10 height 9
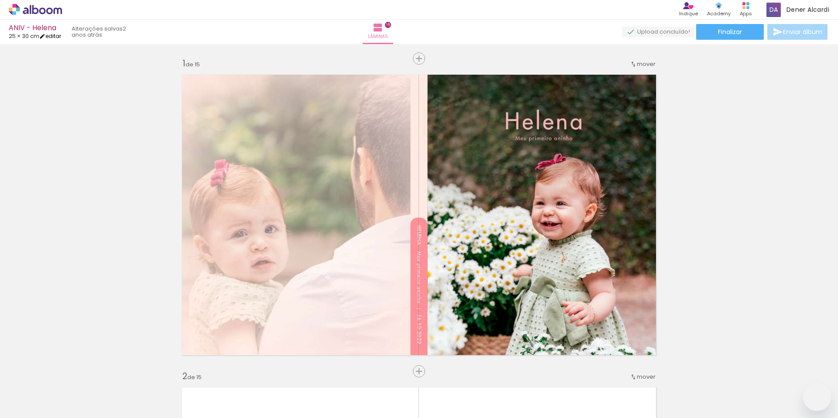
click at [56, 34] on link "editar" at bounding box center [50, 35] width 22 height 7
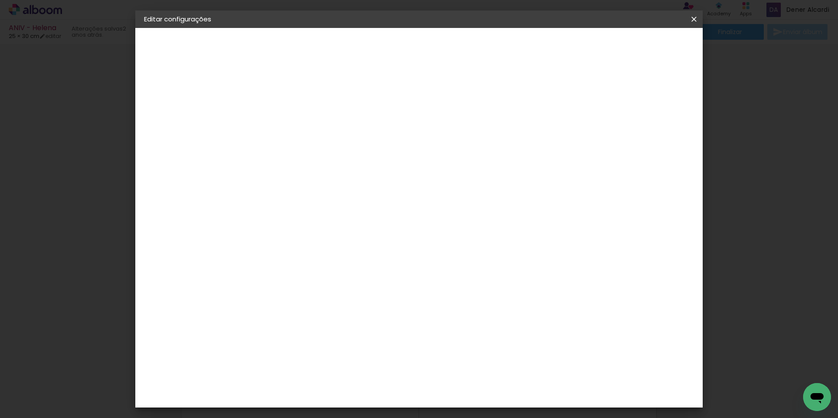
click at [695, 19] on iron-icon at bounding box center [694, 19] width 10 height 9
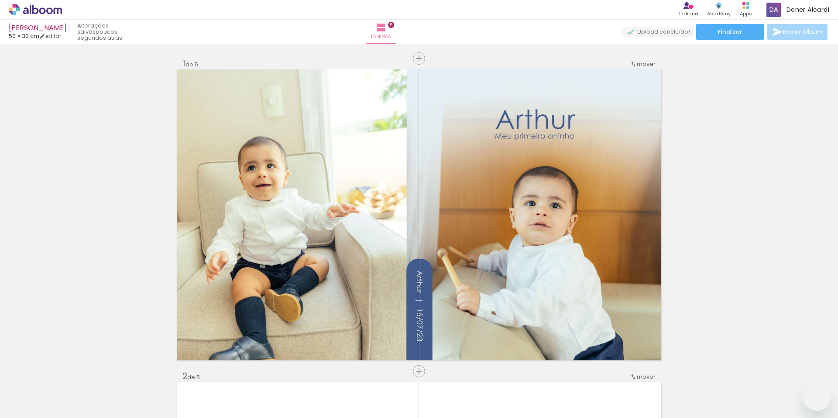
drag, startPoint x: 0, startPoint y: 0, endPoint x: 484, endPoint y: 390, distance: 622.1
click at [474, 311] on quentale-workspace at bounding box center [419, 209] width 838 height 418
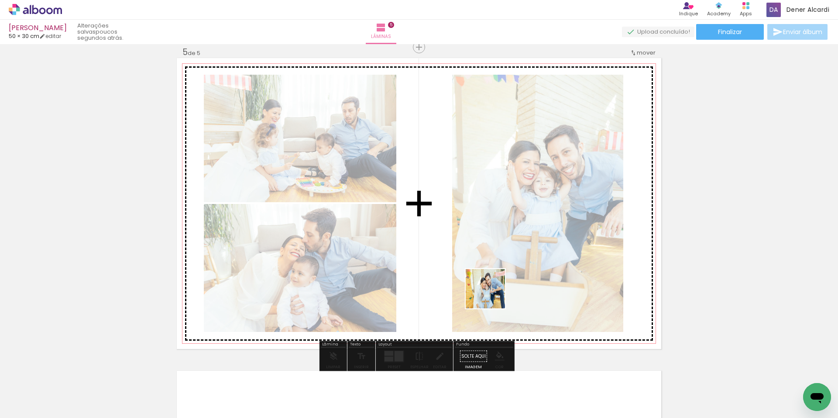
drag, startPoint x: 489, startPoint y: 330, endPoint x: 492, endPoint y: 295, distance: 35.5
click at [492, 295] on quentale-workspace at bounding box center [419, 209] width 838 height 418
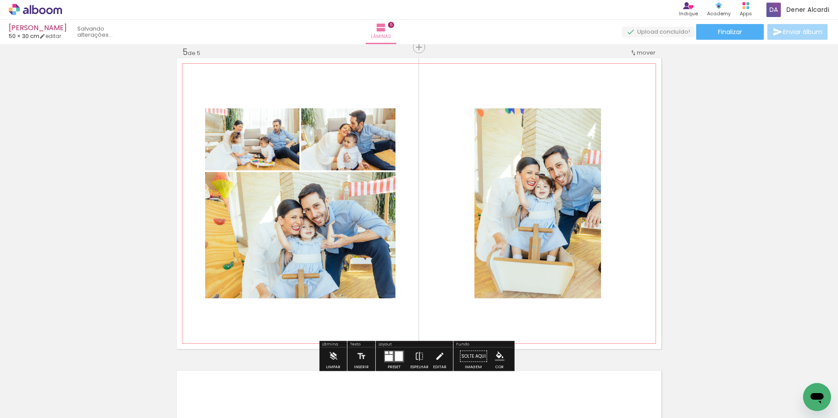
scroll to position [0, 547]
click at [395, 356] on div at bounding box center [399, 356] width 8 height 10
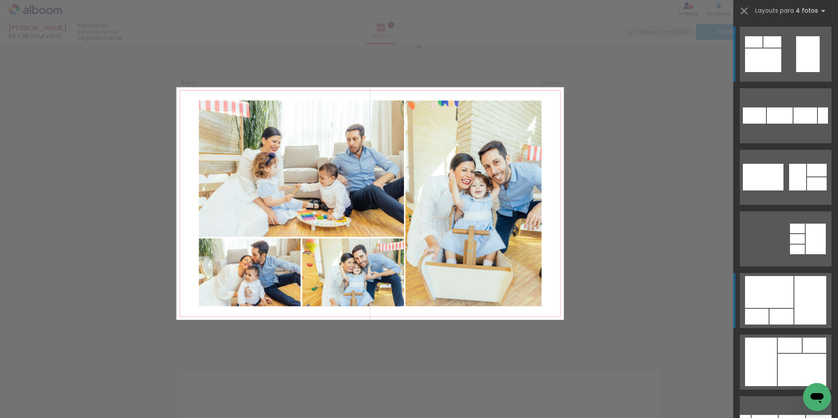
click at [763, 292] on div at bounding box center [769, 292] width 48 height 32
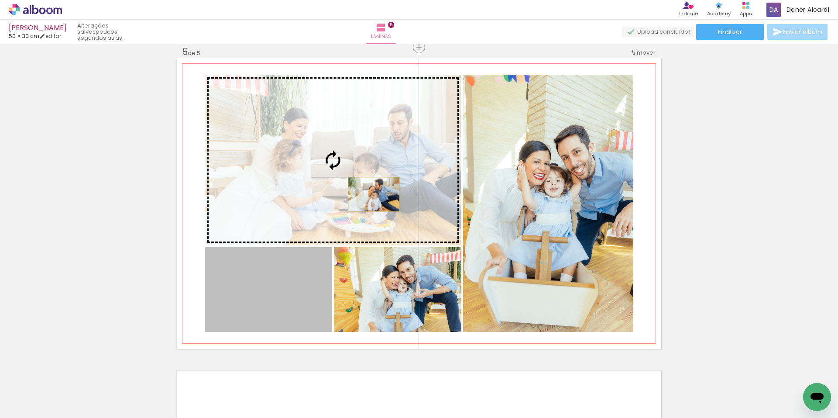
drag, startPoint x: 301, startPoint y: 299, endPoint x: 371, endPoint y: 194, distance: 125.9
click at [0, 0] on slot at bounding box center [0, 0] width 0 height 0
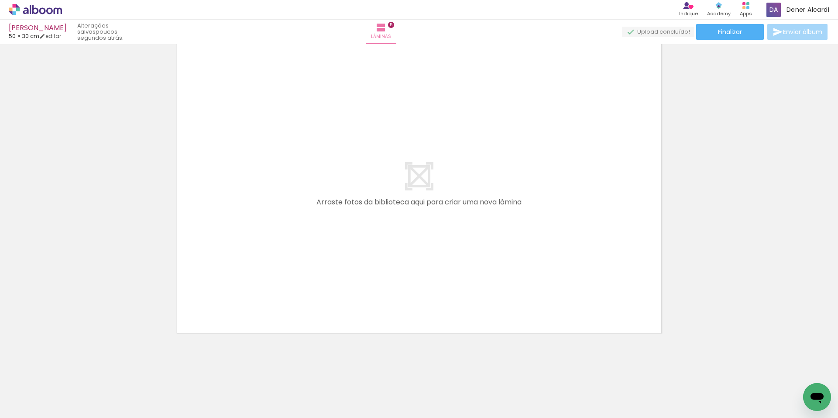
scroll to position [0, 875]
drag, startPoint x: 250, startPoint y: 333, endPoint x: 257, endPoint y: 382, distance: 49.4
click at [270, 307] on quentale-workspace at bounding box center [419, 209] width 838 height 418
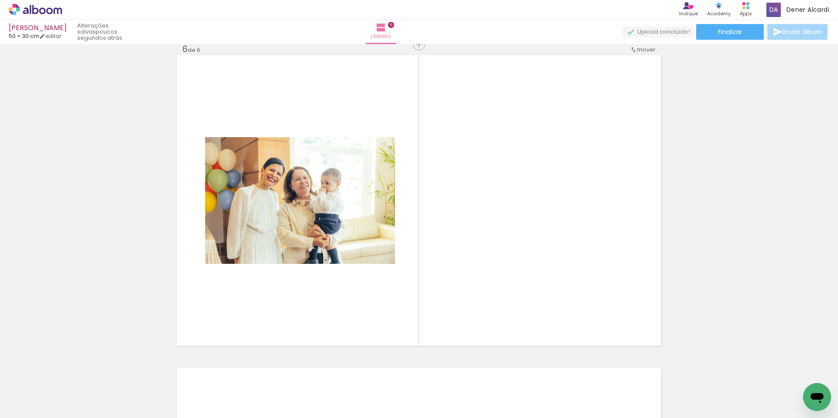
scroll to position [1574, 0]
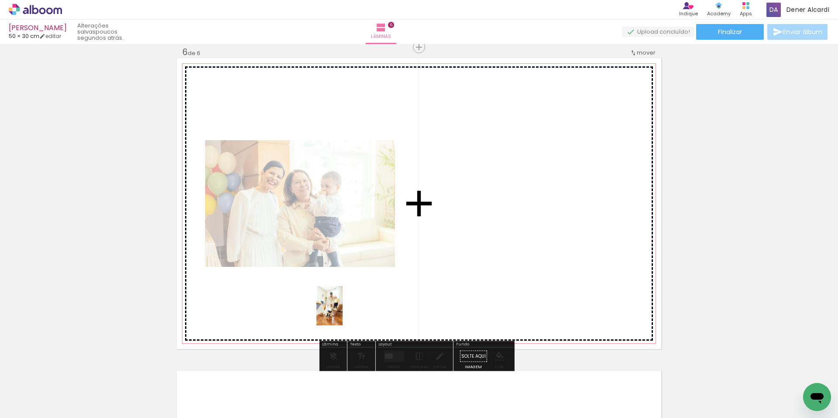
drag, startPoint x: 247, startPoint y: 389, endPoint x: 343, endPoint y: 312, distance: 122.9
click at [343, 312] on quentale-workspace at bounding box center [419, 209] width 838 height 418
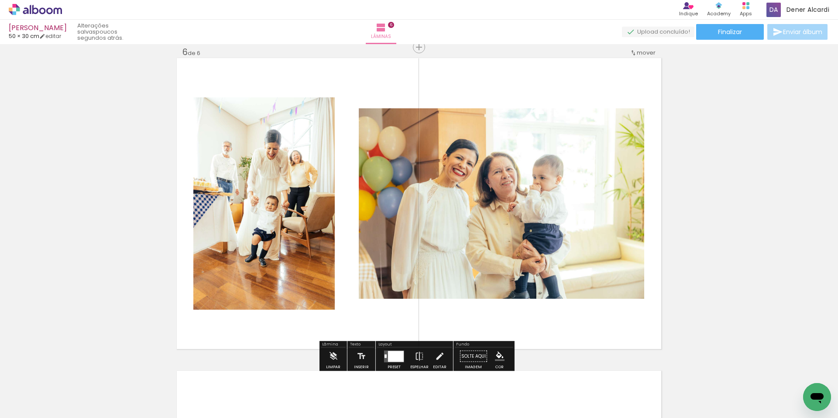
click at [392, 354] on div at bounding box center [396, 355] width 16 height 11
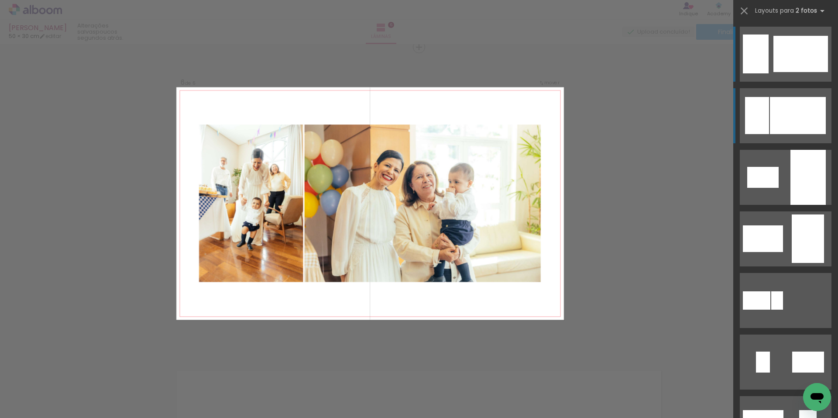
click at [783, 107] on div at bounding box center [798, 115] width 56 height 37
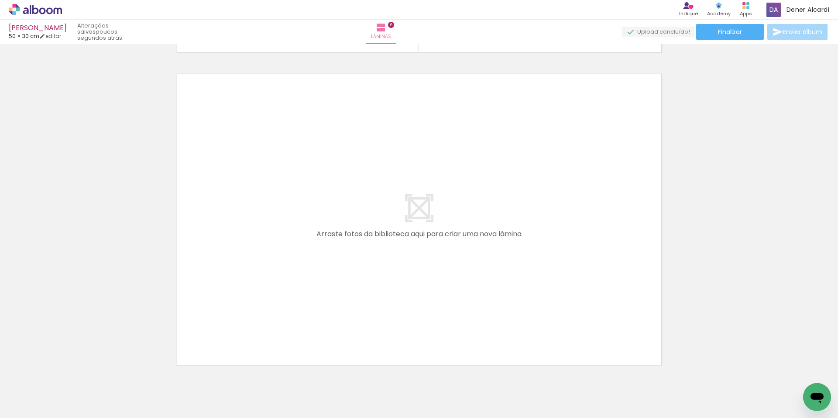
scroll to position [1879, 0]
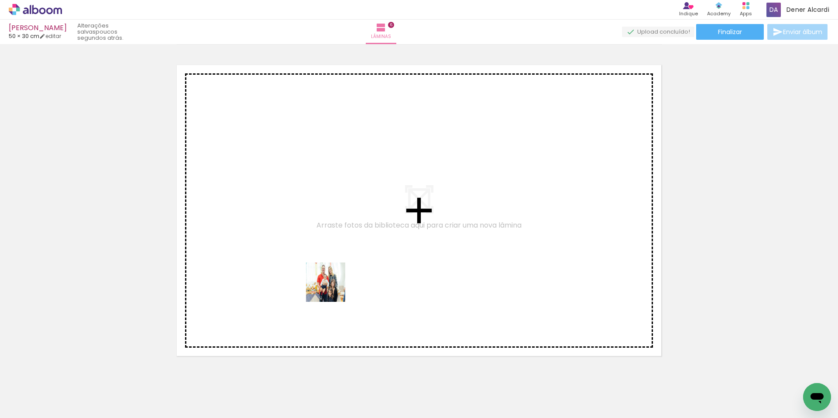
drag, startPoint x: 299, startPoint y: 391, endPoint x: 349, endPoint y: 375, distance: 52.6
click at [333, 288] on quentale-workspace at bounding box center [419, 209] width 838 height 418
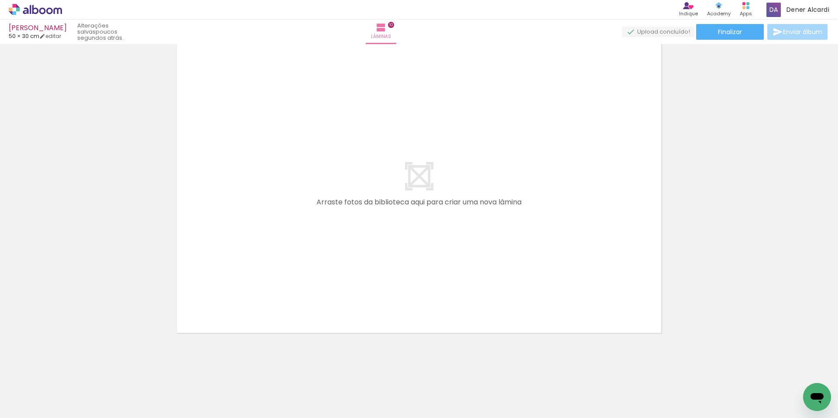
scroll to position [0, 2137]
drag, startPoint x: 260, startPoint y: 396, endPoint x: 311, endPoint y: 344, distance: 73.8
click at [310, 261] on quentale-workspace at bounding box center [419, 209] width 838 height 418
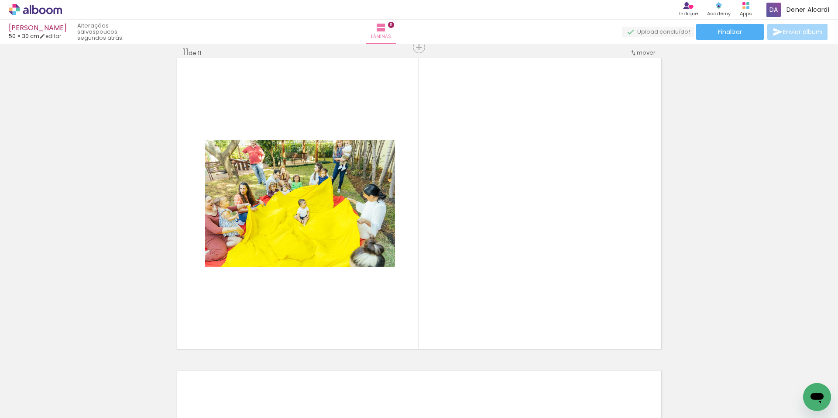
scroll to position [3136, 0]
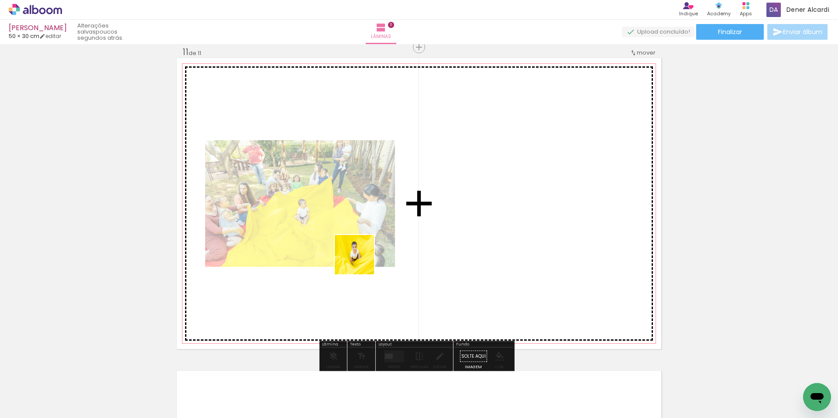
drag, startPoint x: 352, startPoint y: 282, endPoint x: 366, endPoint y: 340, distance: 58.8
click at [363, 255] on quentale-workspace at bounding box center [419, 209] width 838 height 418
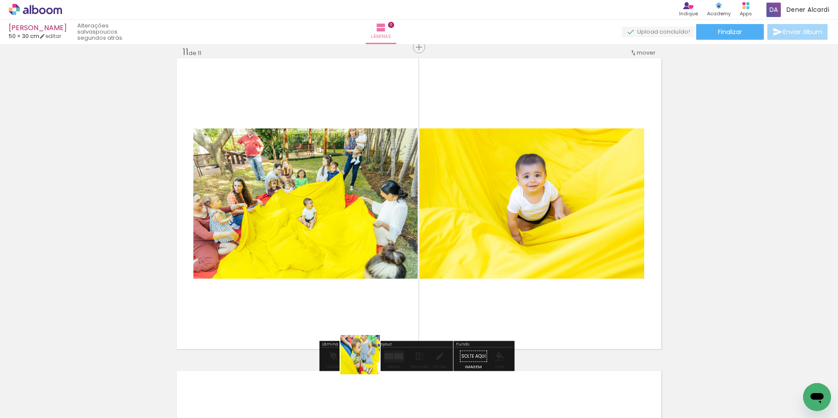
drag, startPoint x: 367, startPoint y: 361, endPoint x: 562, endPoint y: 338, distance: 196.5
click at [402, 273] on quentale-workspace at bounding box center [419, 209] width 838 height 418
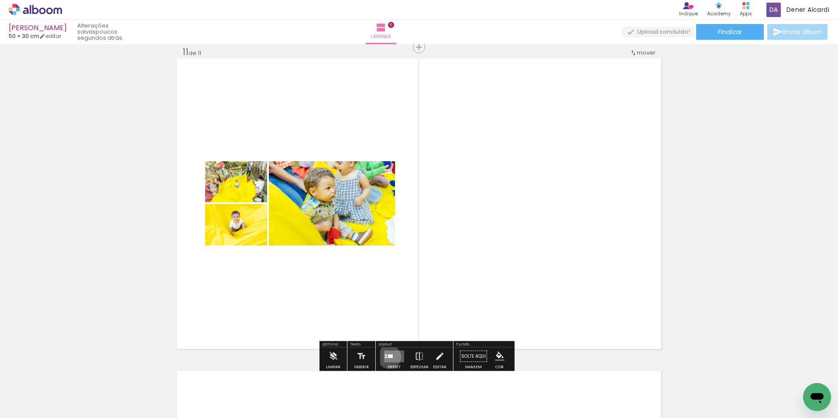
click at [388, 357] on div at bounding box center [390, 355] width 5 height 3
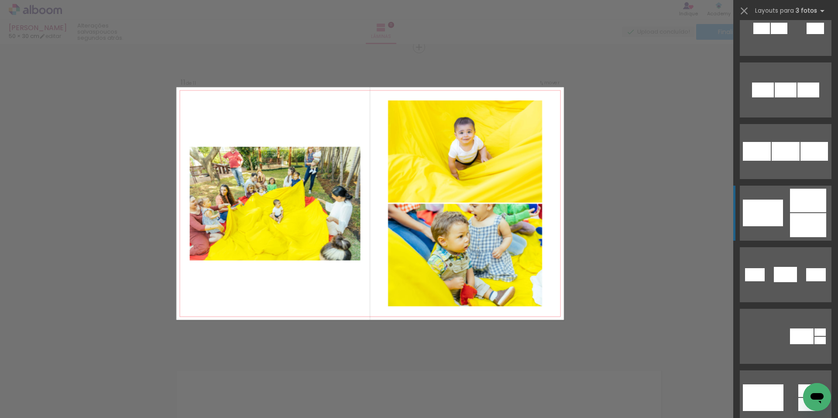
scroll to position [175, 0]
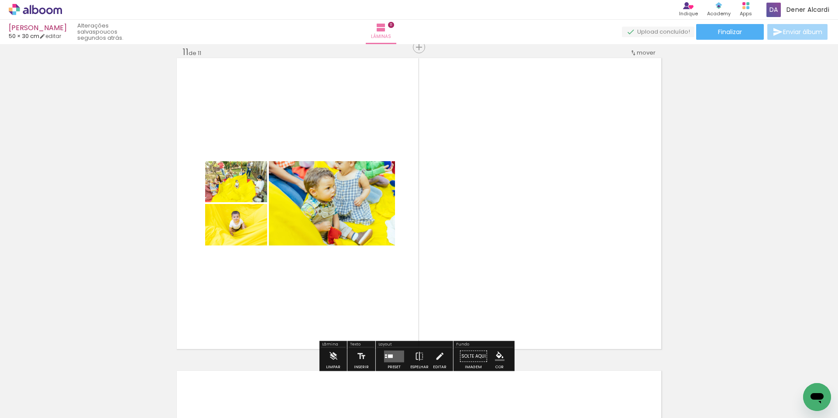
click at [385, 355] on quentale-layouter at bounding box center [394, 356] width 20 height 12
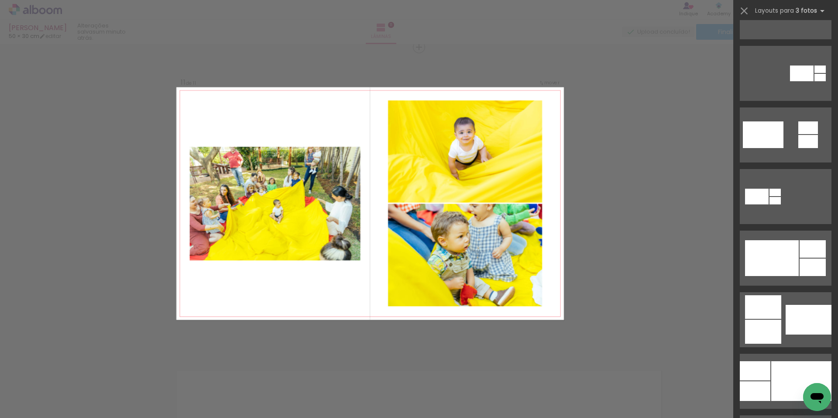
scroll to position [393, 0]
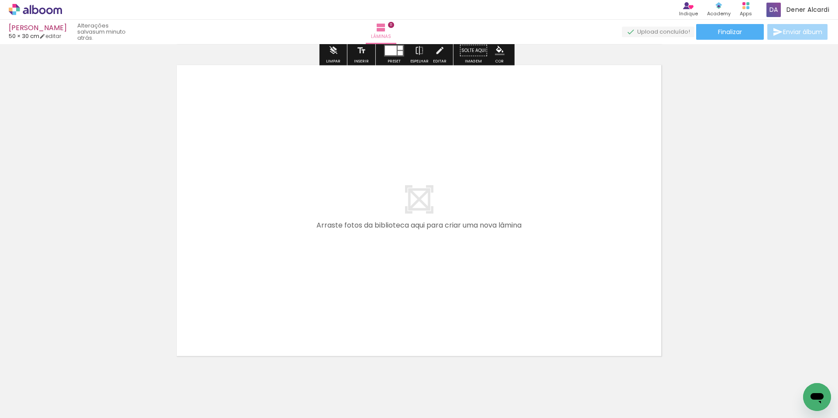
scroll to position [3465, 0]
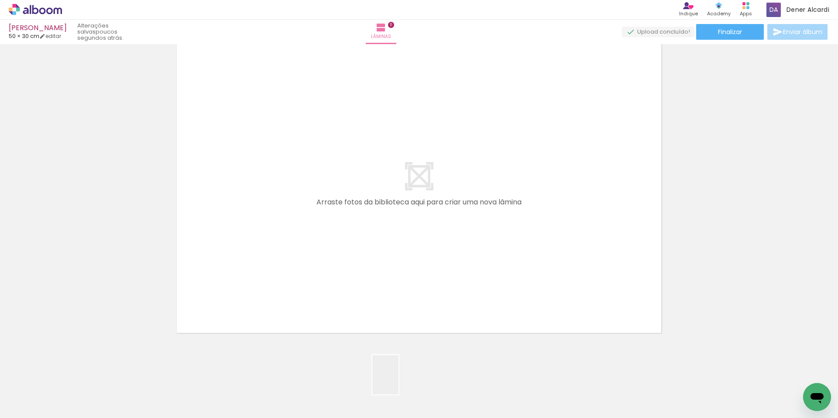
drag, startPoint x: 399, startPoint y: 391, endPoint x: 452, endPoint y: 368, distance: 57.5
click at [404, 268] on quentale-workspace at bounding box center [419, 209] width 838 height 418
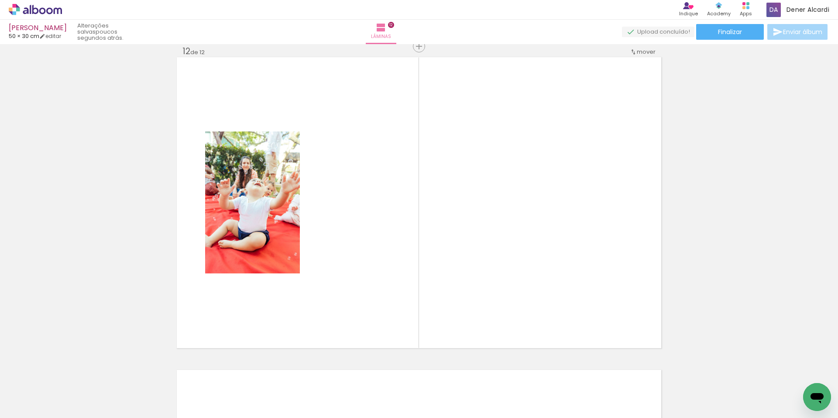
scroll to position [3449, 0]
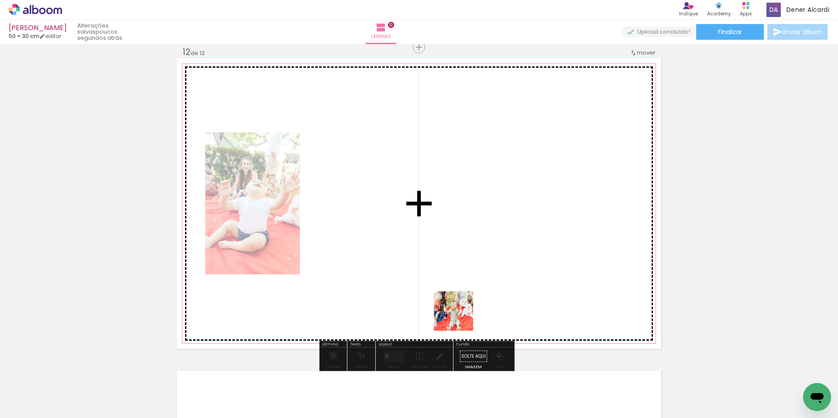
drag, startPoint x: 457, startPoint y: 386, endPoint x: 465, endPoint y: 285, distance: 100.7
click at [465, 285] on quentale-workspace at bounding box center [419, 209] width 838 height 418
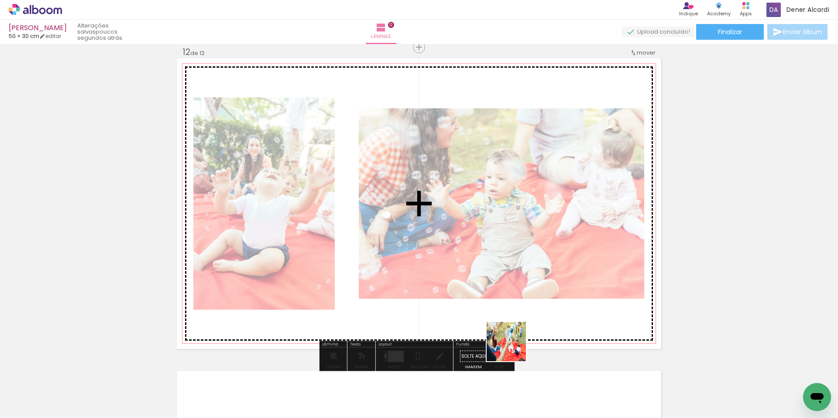
drag, startPoint x: 513, startPoint y: 381, endPoint x: 570, endPoint y: 352, distance: 63.8
click at [516, 278] on quentale-workspace at bounding box center [419, 209] width 838 height 418
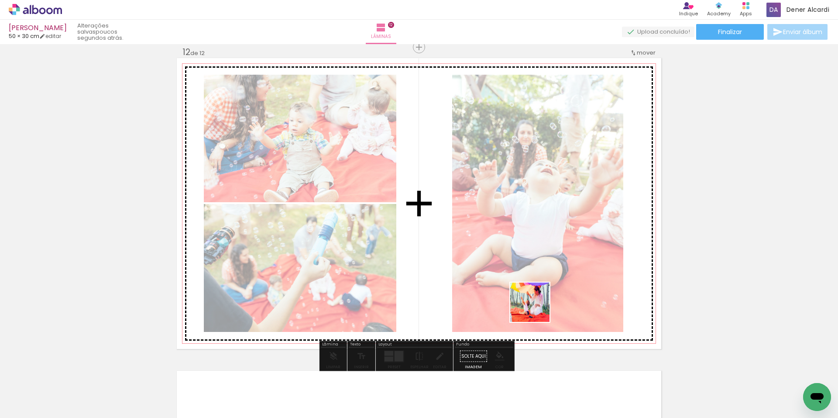
drag, startPoint x: 538, startPoint y: 316, endPoint x: 563, endPoint y: 350, distance: 42.2
click at [534, 292] on quentale-workspace at bounding box center [419, 209] width 838 height 418
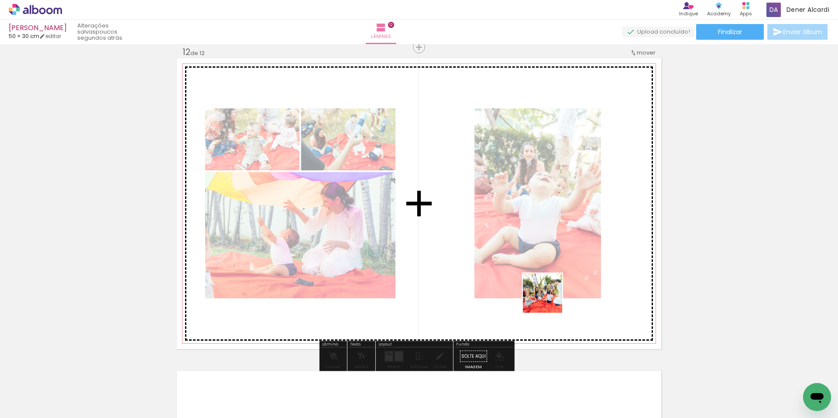
drag, startPoint x: 554, startPoint y: 310, endPoint x: 539, endPoint y: 270, distance: 43.1
click at [539, 270] on quentale-workspace at bounding box center [419, 209] width 838 height 418
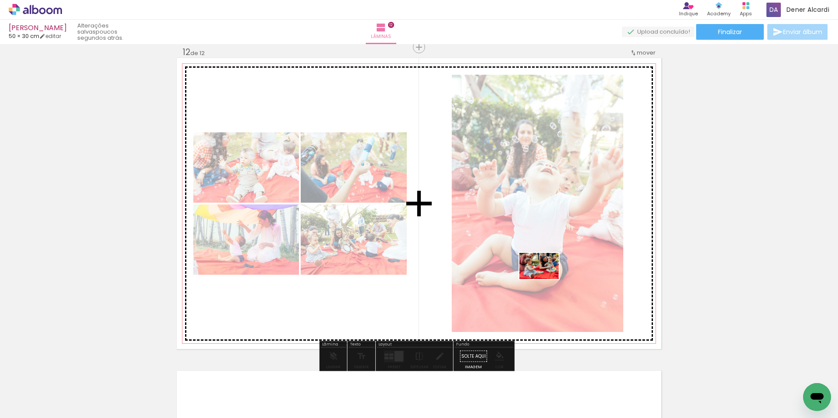
drag, startPoint x: 632, startPoint y: 385, endPoint x: 546, endPoint y: 279, distance: 137.2
click at [546, 279] on quentale-workspace at bounding box center [419, 209] width 838 height 418
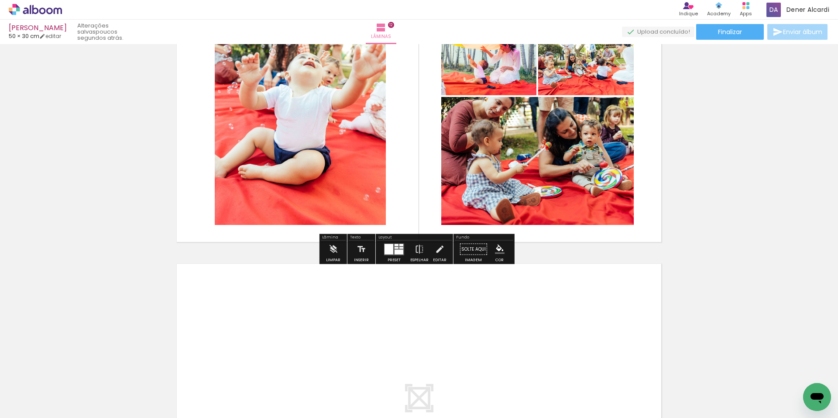
scroll to position [3580, 0]
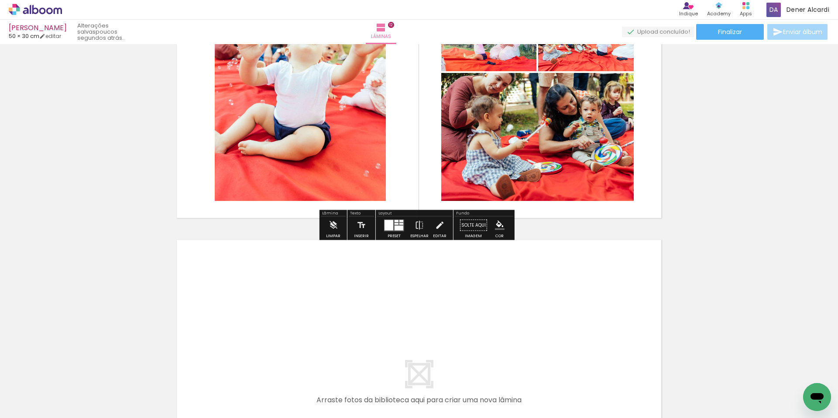
click at [395, 228] on div at bounding box center [399, 227] width 9 height 5
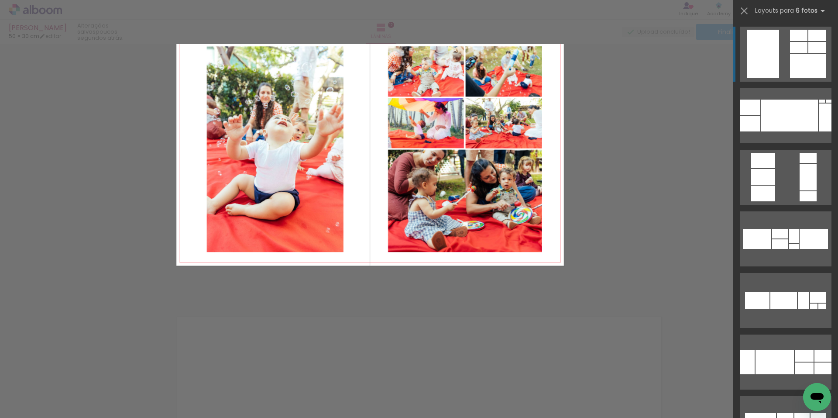
scroll to position [3449, 0]
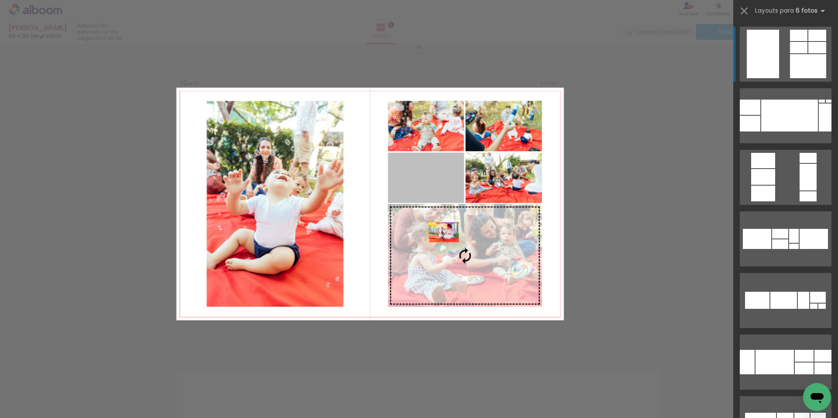
drag, startPoint x: 432, startPoint y: 184, endPoint x: 445, endPoint y: 246, distance: 63.3
click at [0, 0] on slot at bounding box center [0, 0] width 0 height 0
drag, startPoint x: 419, startPoint y: 178, endPoint x: 437, endPoint y: 238, distance: 63.3
click at [0, 0] on slot at bounding box center [0, 0] width 0 height 0
drag, startPoint x: 426, startPoint y: 181, endPoint x: 513, endPoint y: 268, distance: 123.1
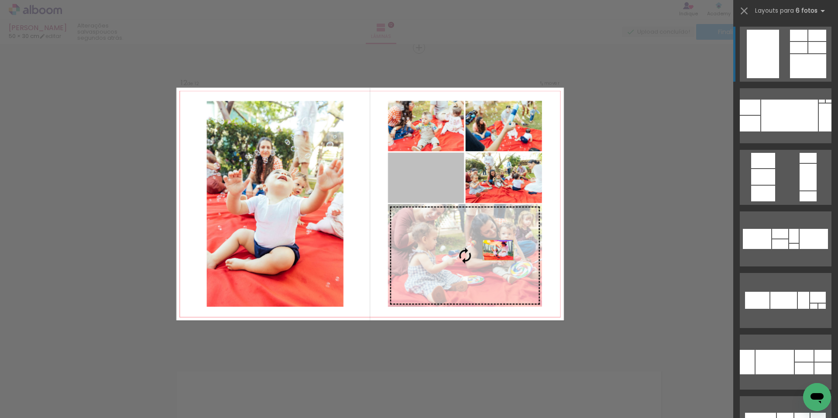
click at [0, 0] on slot at bounding box center [0, 0] width 0 height 0
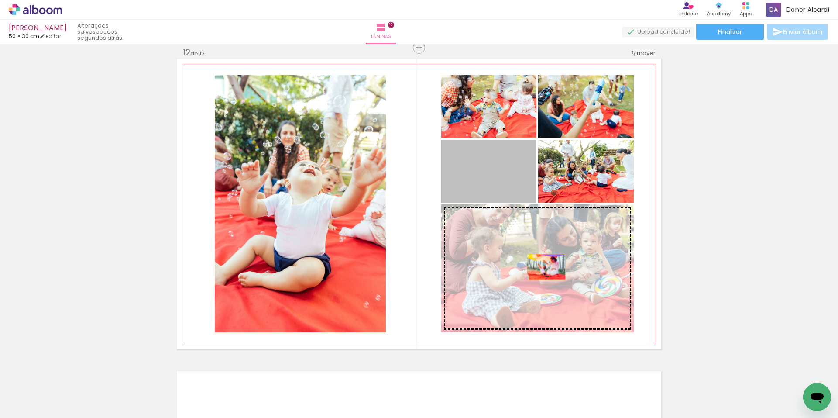
drag, startPoint x: 492, startPoint y: 184, endPoint x: 543, endPoint y: 267, distance: 96.8
click at [0, 0] on slot at bounding box center [0, 0] width 0 height 0
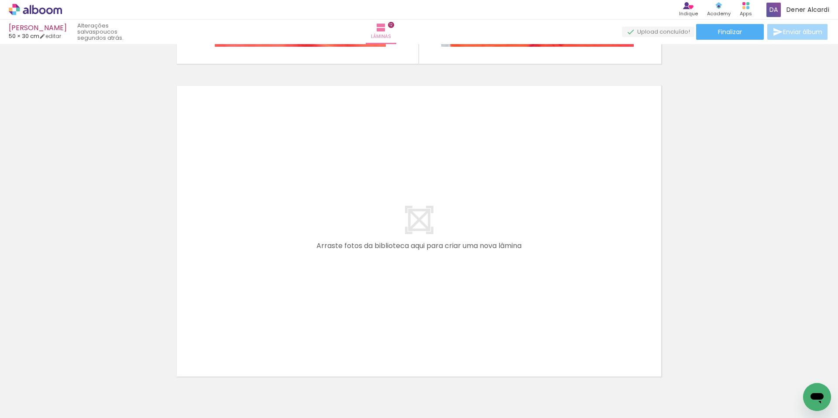
scroll to position [0, 2350]
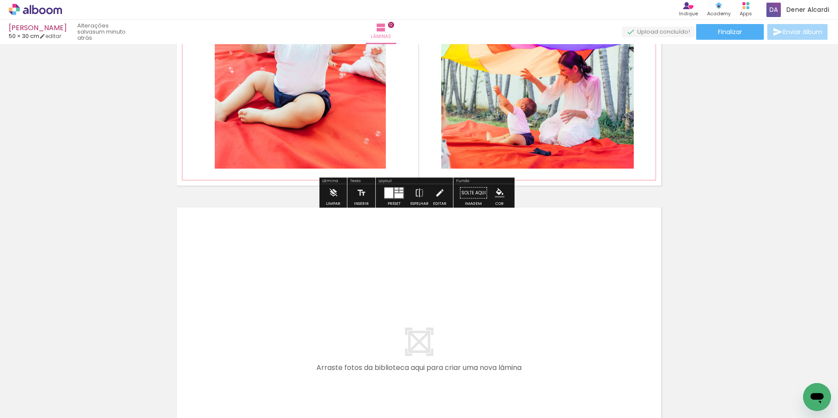
scroll to position [3778, 0]
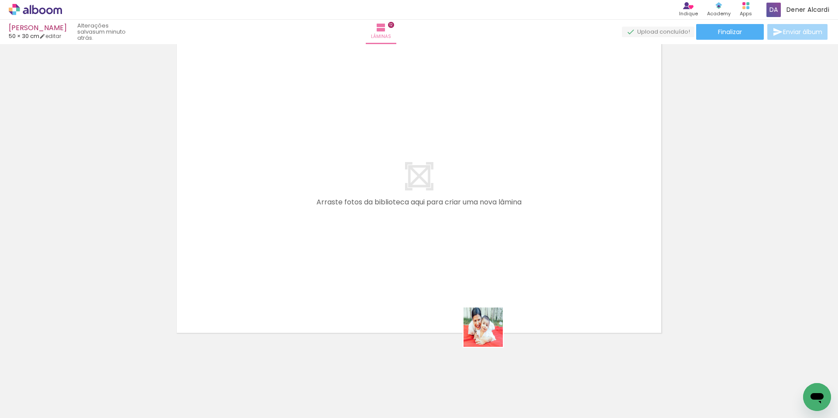
drag, startPoint x: 490, startPoint y: 333, endPoint x: 492, endPoint y: 248, distance: 85.2
click at [492, 248] on quentale-workspace at bounding box center [419, 209] width 838 height 418
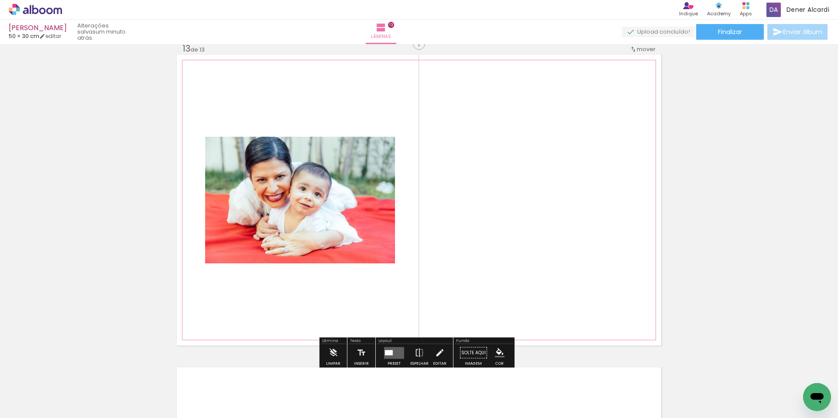
scroll to position [3761, 0]
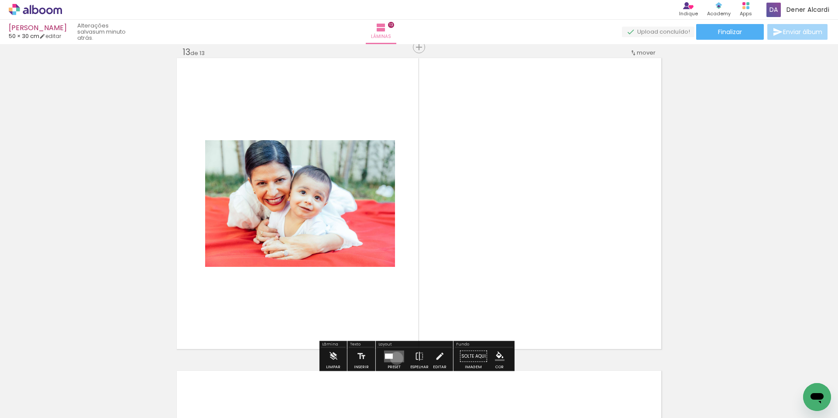
click at [395, 358] on quentale-layouter at bounding box center [394, 356] width 20 height 12
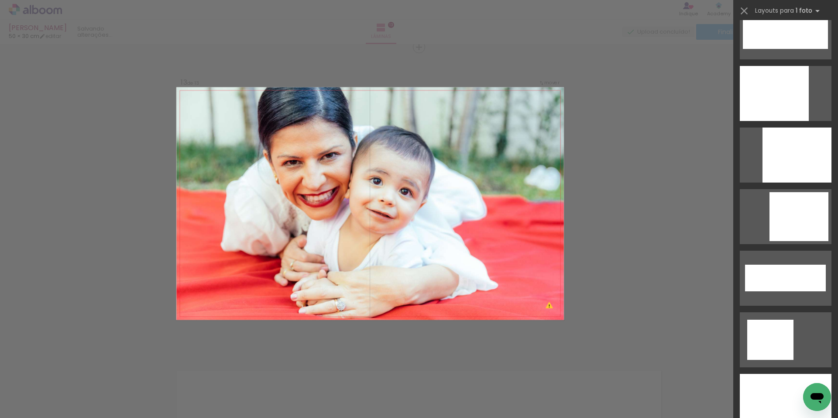
scroll to position [2924, 0]
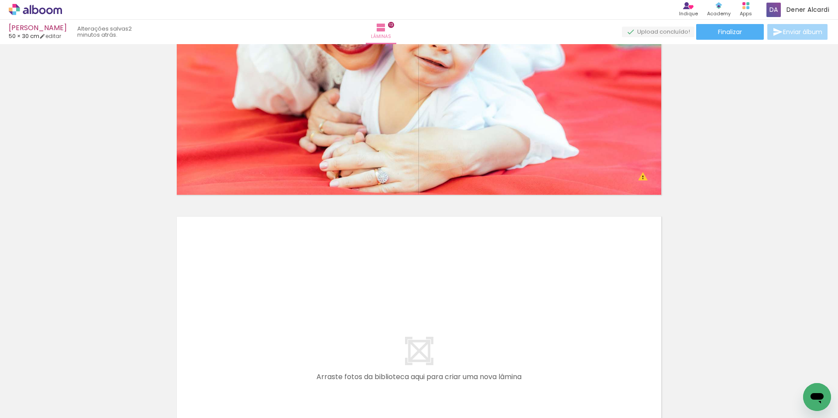
scroll to position [4090, 0]
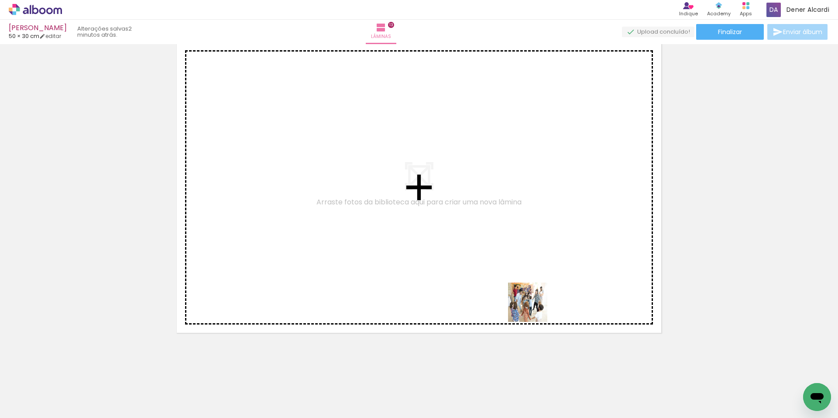
drag, startPoint x: 533, startPoint y: 386, endPoint x: 581, endPoint y: 364, distance: 52.7
click at [532, 262] on quentale-workspace at bounding box center [419, 209] width 838 height 418
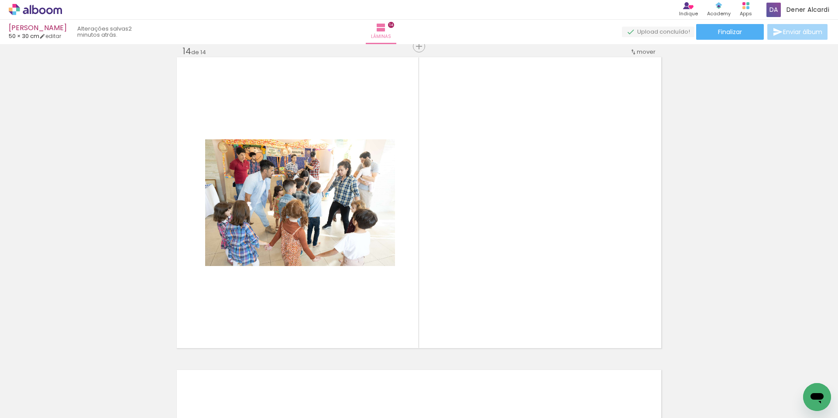
scroll to position [4074, 0]
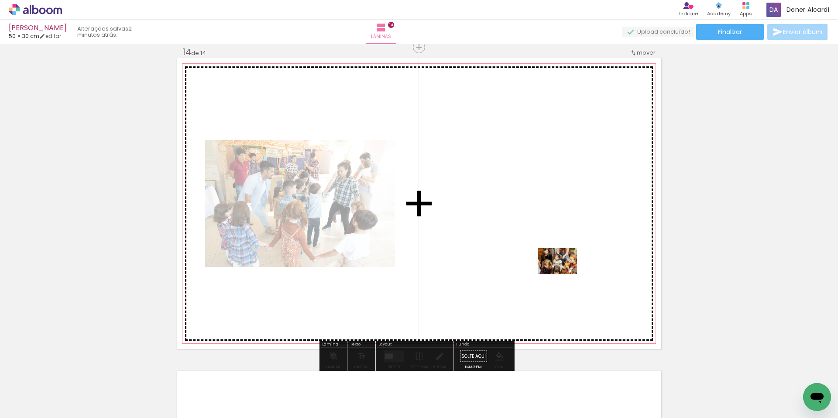
drag, startPoint x: 573, startPoint y: 388, endPoint x: 564, endPoint y: 274, distance: 113.8
click at [564, 274] on quentale-workspace at bounding box center [419, 209] width 838 height 418
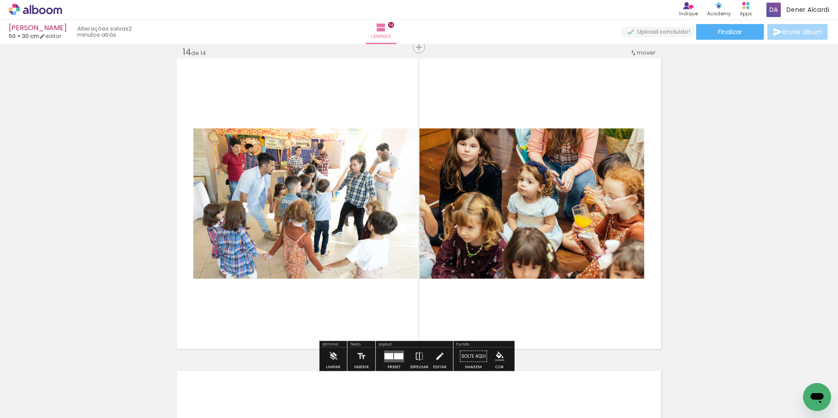
drag, startPoint x: 622, startPoint y: 387, endPoint x: 651, endPoint y: 371, distance: 33.4
click at [533, 252] on quentale-workspace at bounding box center [419, 209] width 838 height 418
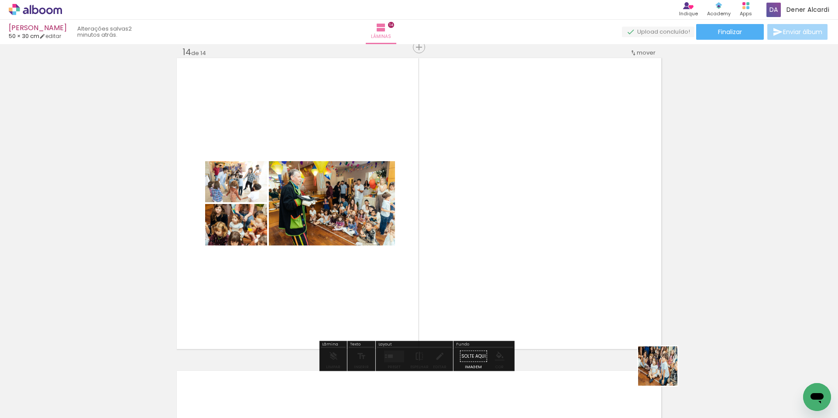
drag, startPoint x: 673, startPoint y: 384, endPoint x: 717, endPoint y: 381, distance: 44.2
click at [553, 284] on quentale-workspace at bounding box center [419, 209] width 838 height 418
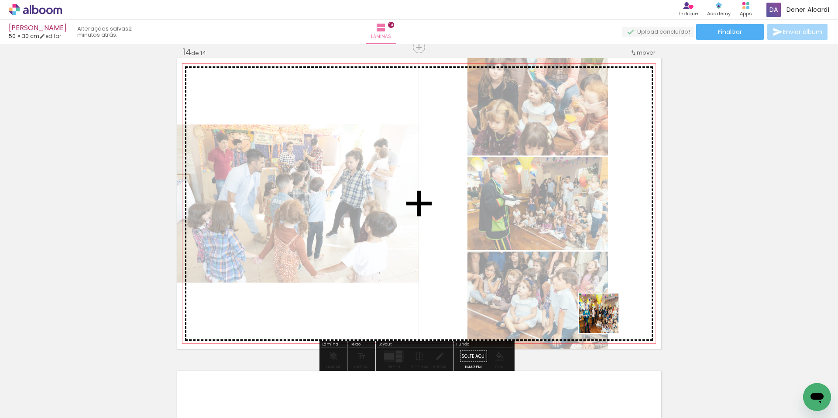
drag, startPoint x: 723, startPoint y: 388, endPoint x: 761, endPoint y: 385, distance: 38.6
click at [562, 296] on quentale-workspace at bounding box center [419, 209] width 838 height 418
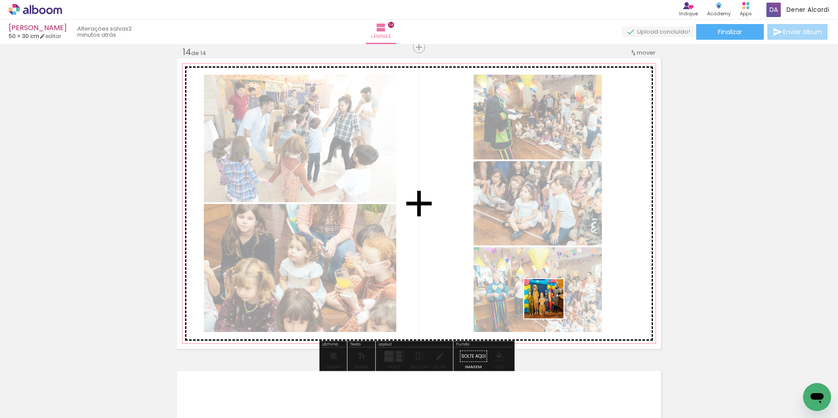
drag, startPoint x: 578, startPoint y: 313, endPoint x: 522, endPoint y: 296, distance: 58.4
click at [522, 296] on quentale-workspace at bounding box center [419, 209] width 838 height 418
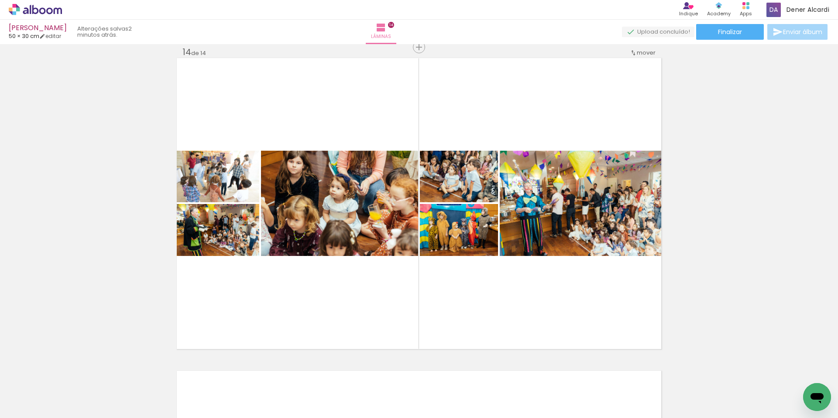
scroll to position [0, 2613]
